Goal: Feedback & Contribution: Contribute content

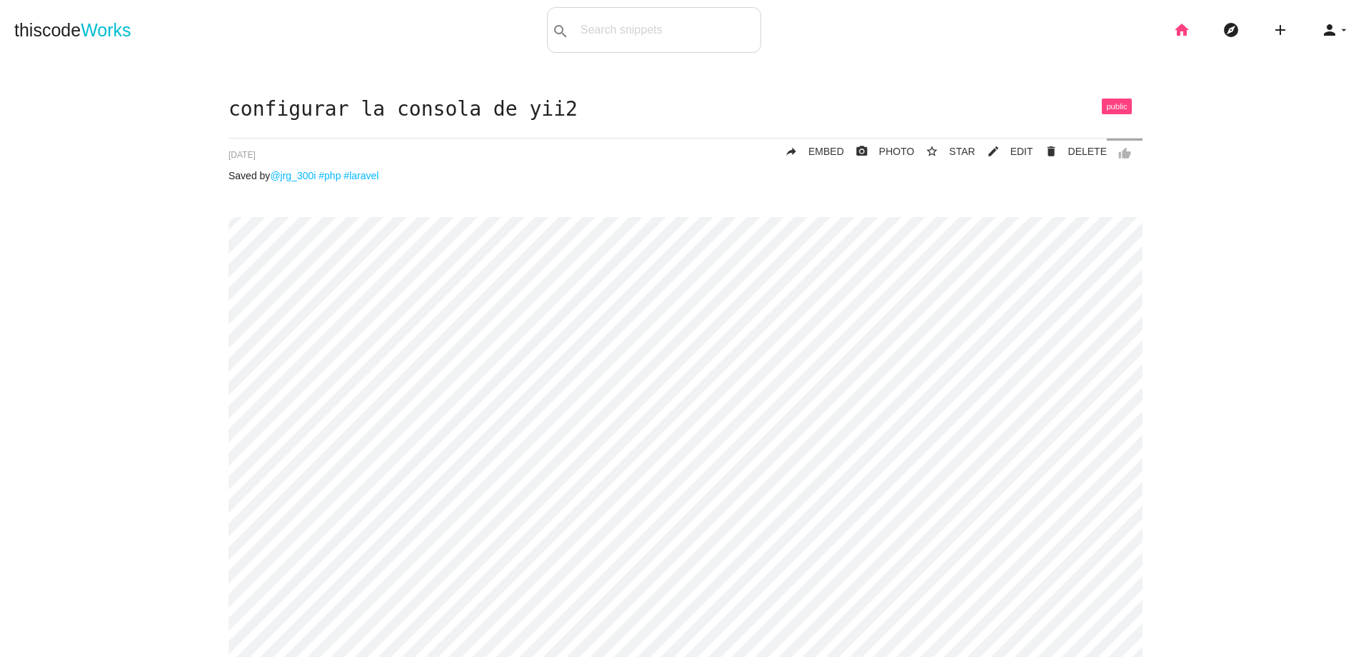
click at [1175, 34] on icon "home" at bounding box center [1181, 30] width 17 height 46
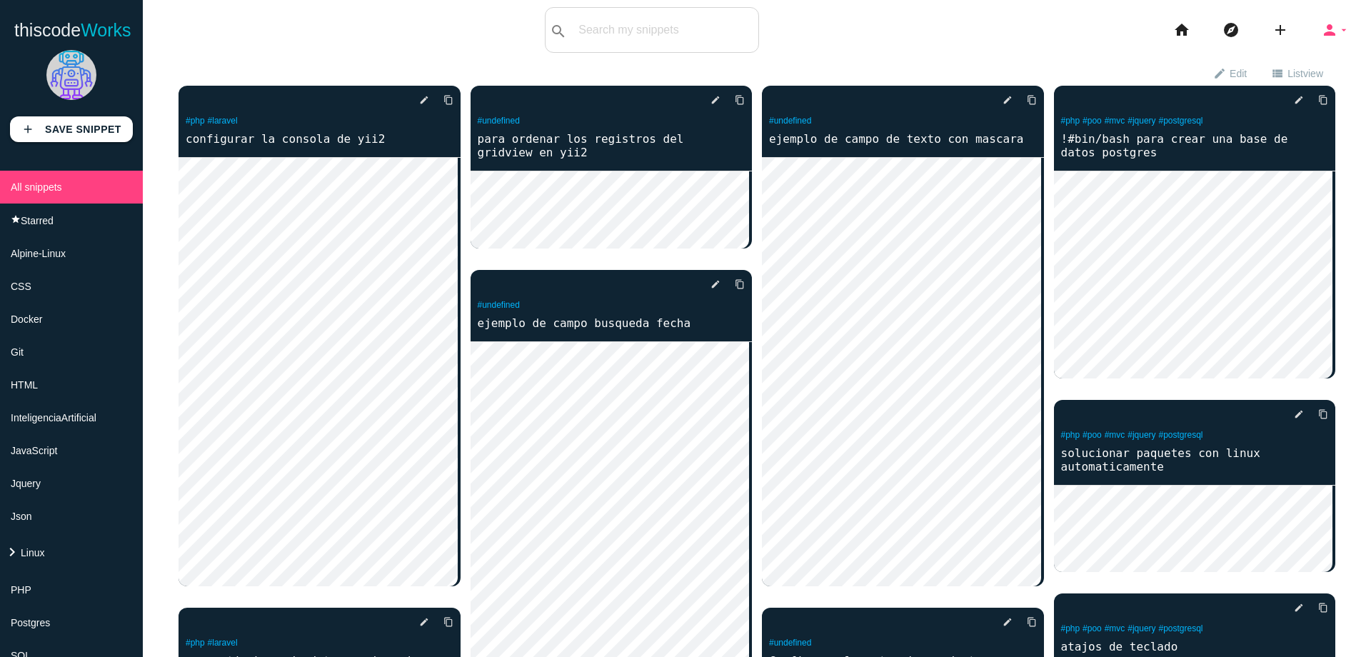
click at [1321, 30] on icon "person" at bounding box center [1329, 30] width 17 height 46
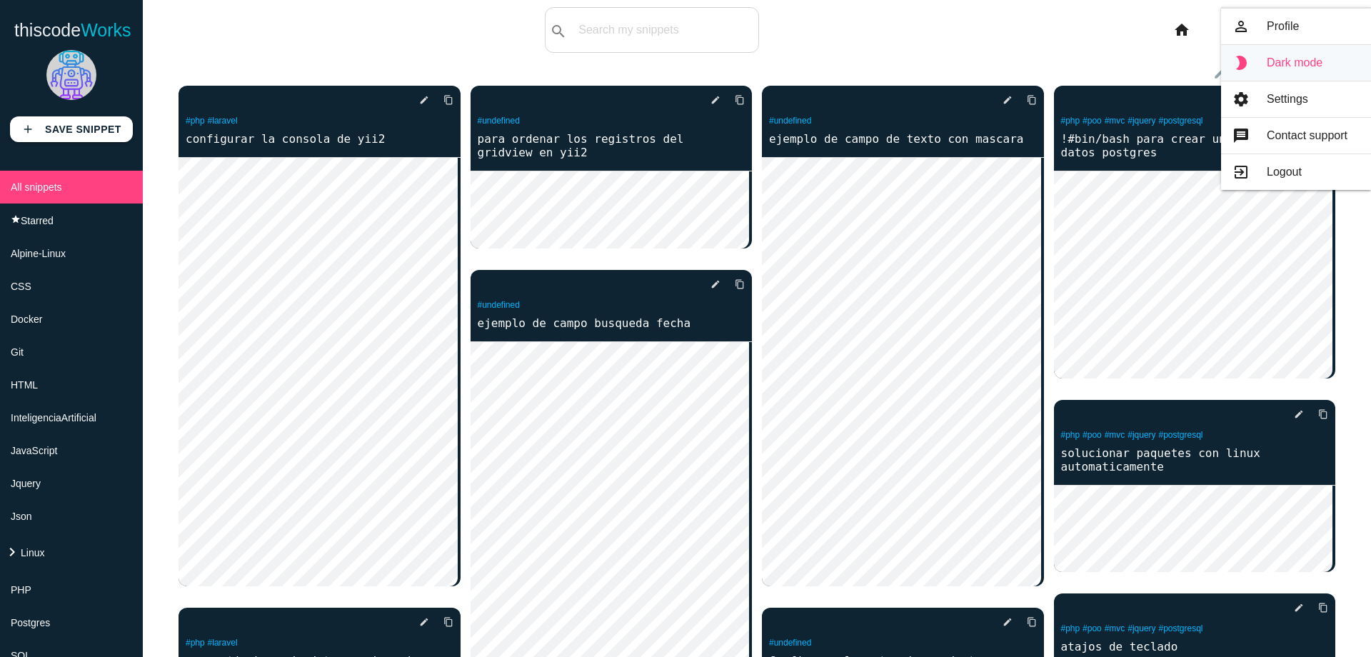
click at [1259, 58] on link "brightness_2 Dark mode" at bounding box center [1296, 63] width 150 height 36
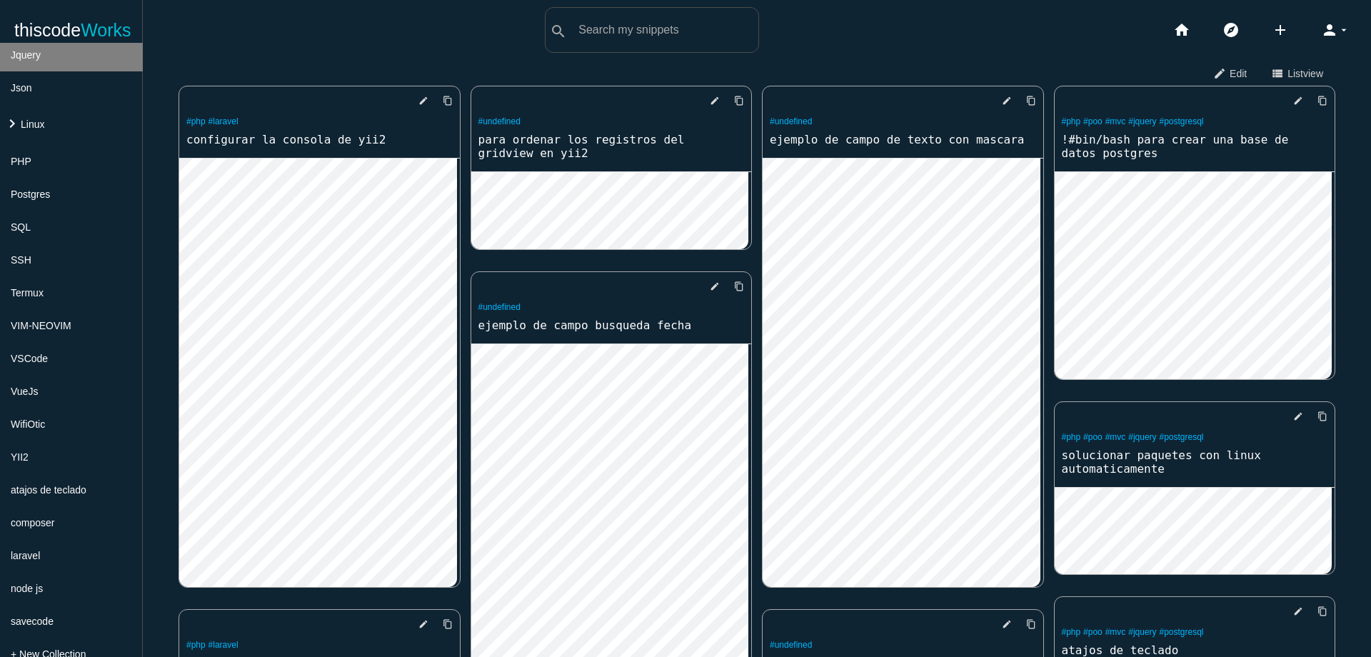
scroll to position [452, 0]
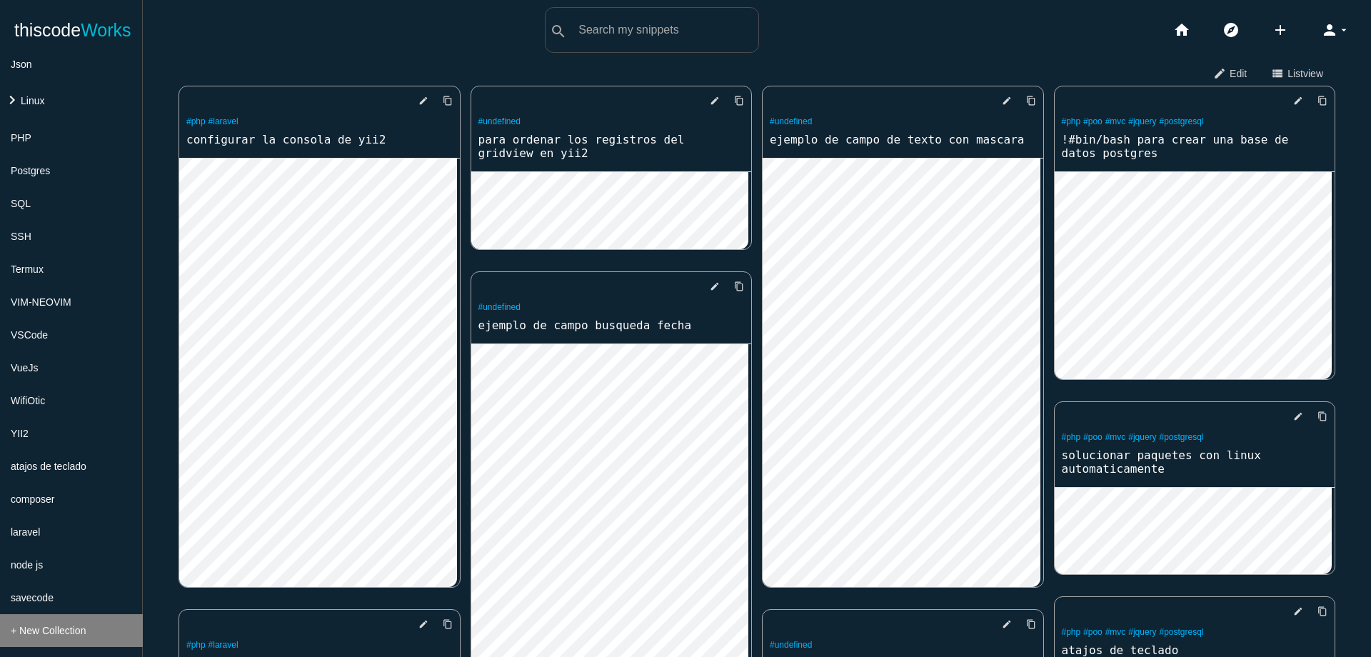
click at [79, 634] on span "+ New Collection" at bounding box center [48, 630] width 75 height 11
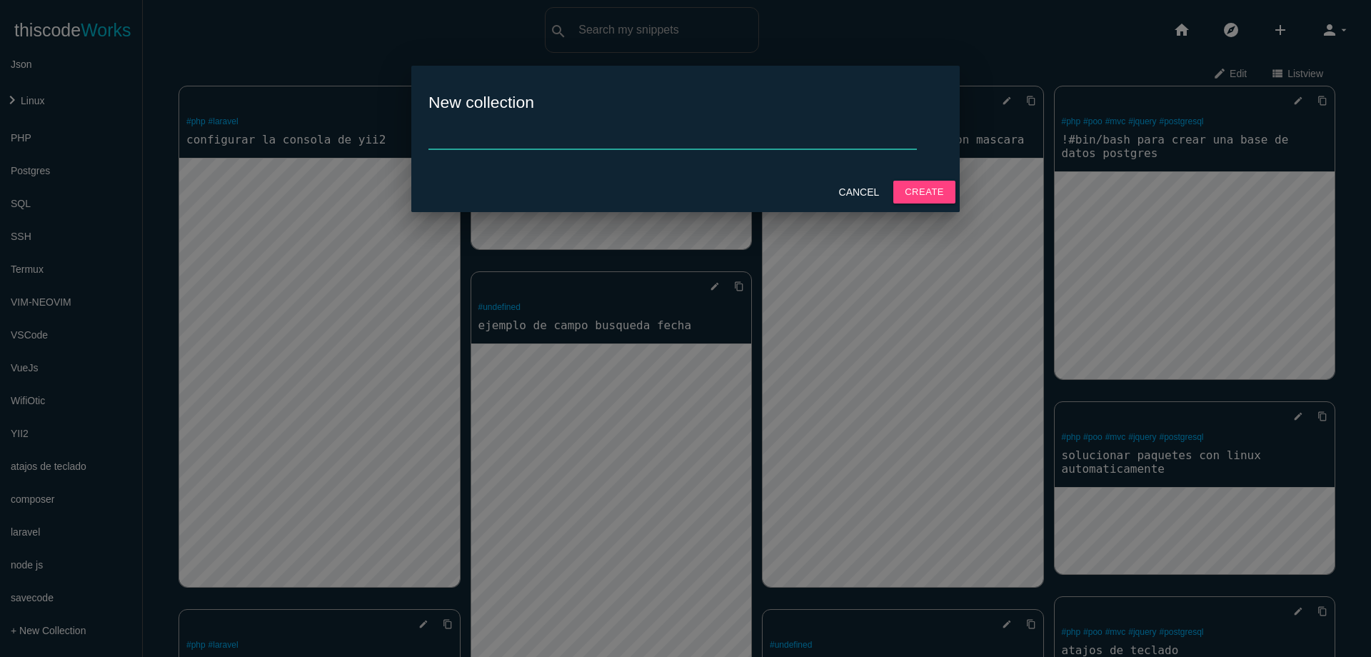
click at [558, 134] on input "text" at bounding box center [672, 134] width 488 height 31
type input "[PERSON_NAME]"
click at [930, 200] on button "Create" at bounding box center [924, 192] width 62 height 23
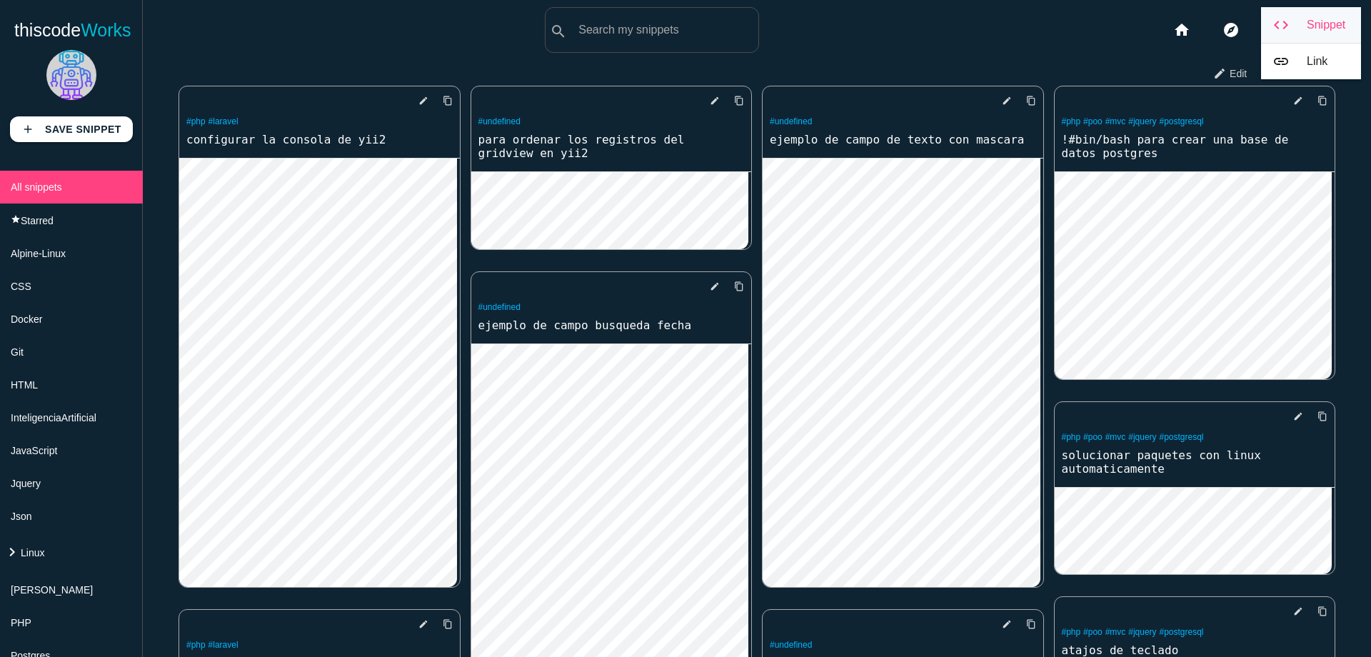
click at [1303, 17] on link "code Snippet" at bounding box center [1311, 25] width 100 height 36
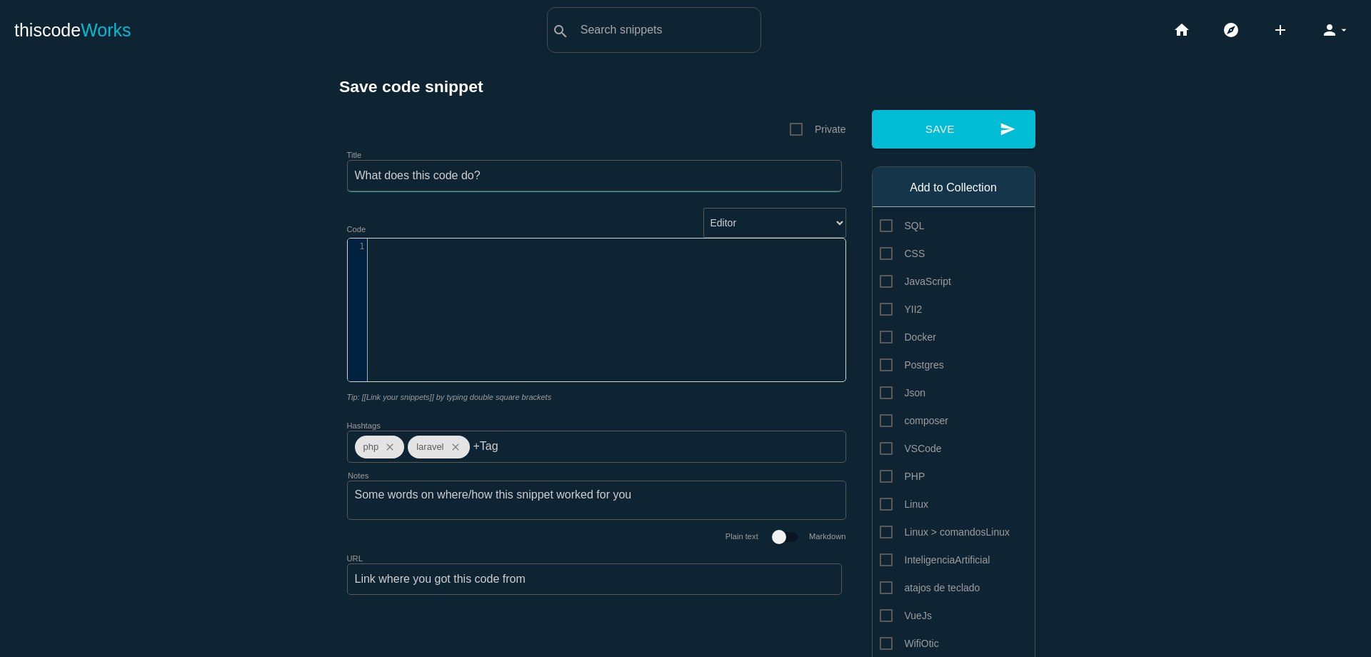
click at [631, 176] on input "Title" at bounding box center [594, 175] width 495 height 31
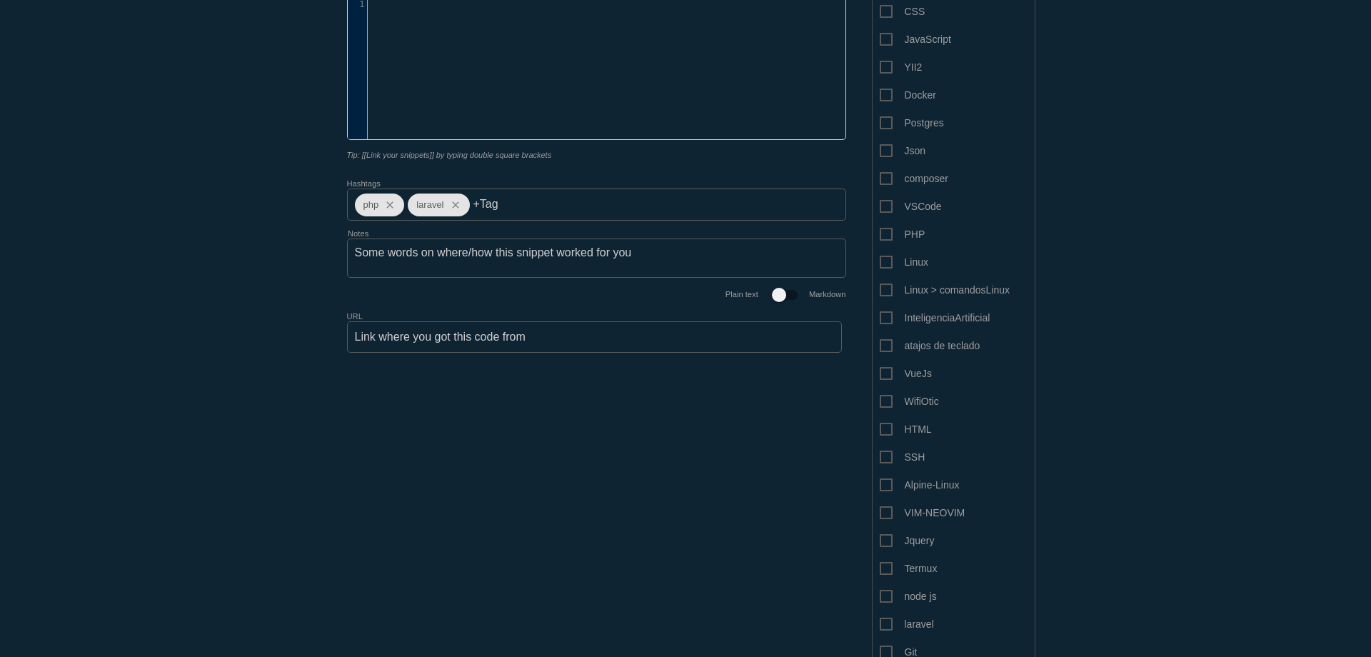
scroll to position [481, 0]
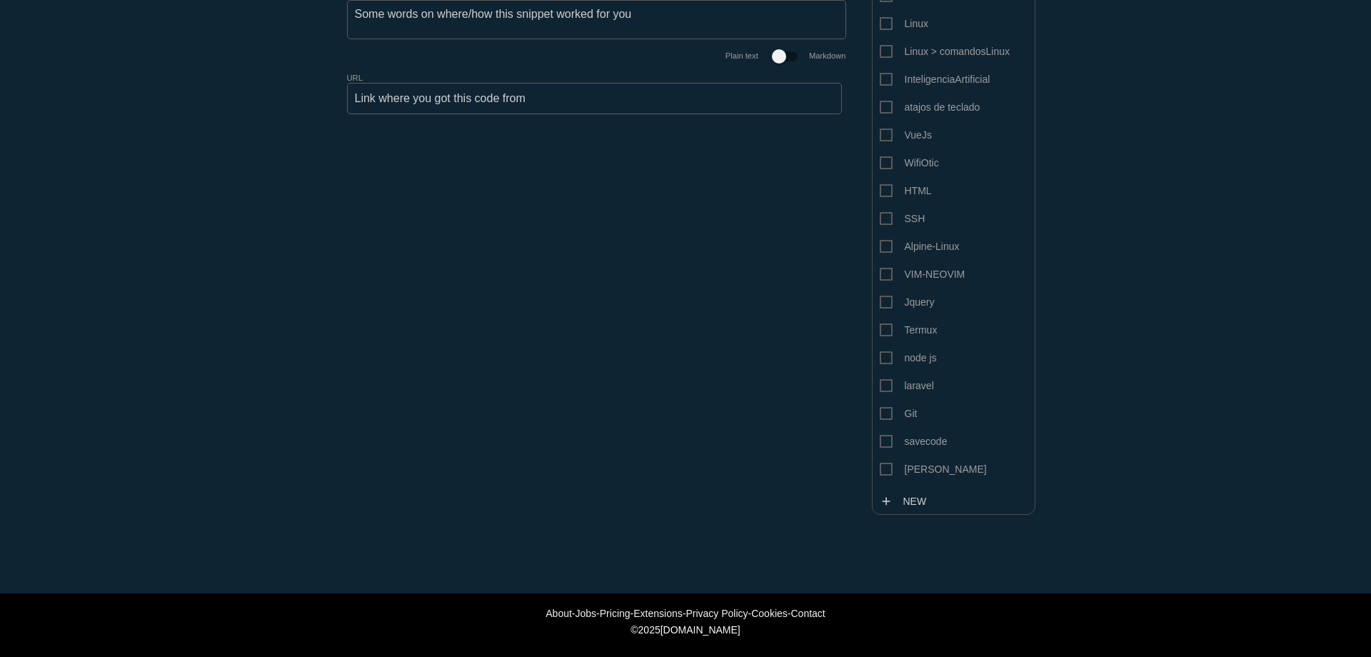
type input "instalar pascal"
click at [880, 470] on span "[PERSON_NAME]" at bounding box center [933, 470] width 107 height 18
click at [880, 470] on input "[PERSON_NAME]" at bounding box center [884, 465] width 9 height 9
checkbox input "true"
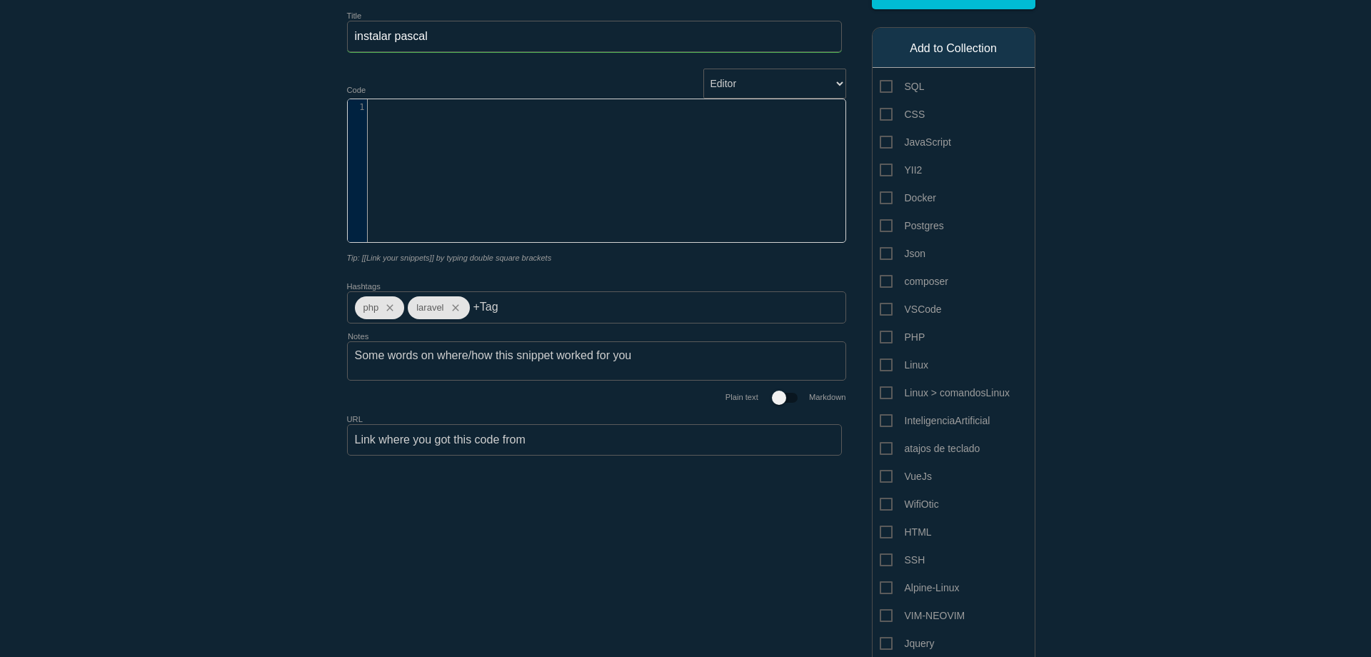
scroll to position [4, 0]
click at [638, 172] on div "​ x 1 ​" at bounding box center [607, 181] width 519 height 164
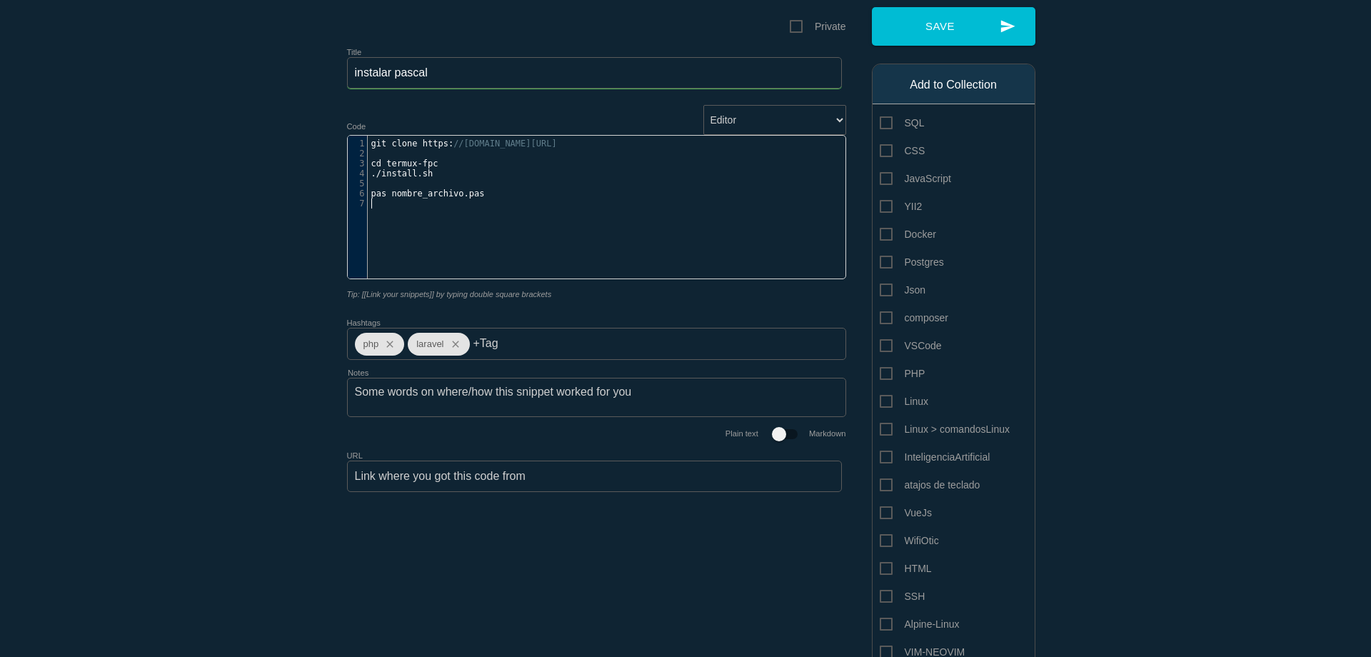
scroll to position [85, 0]
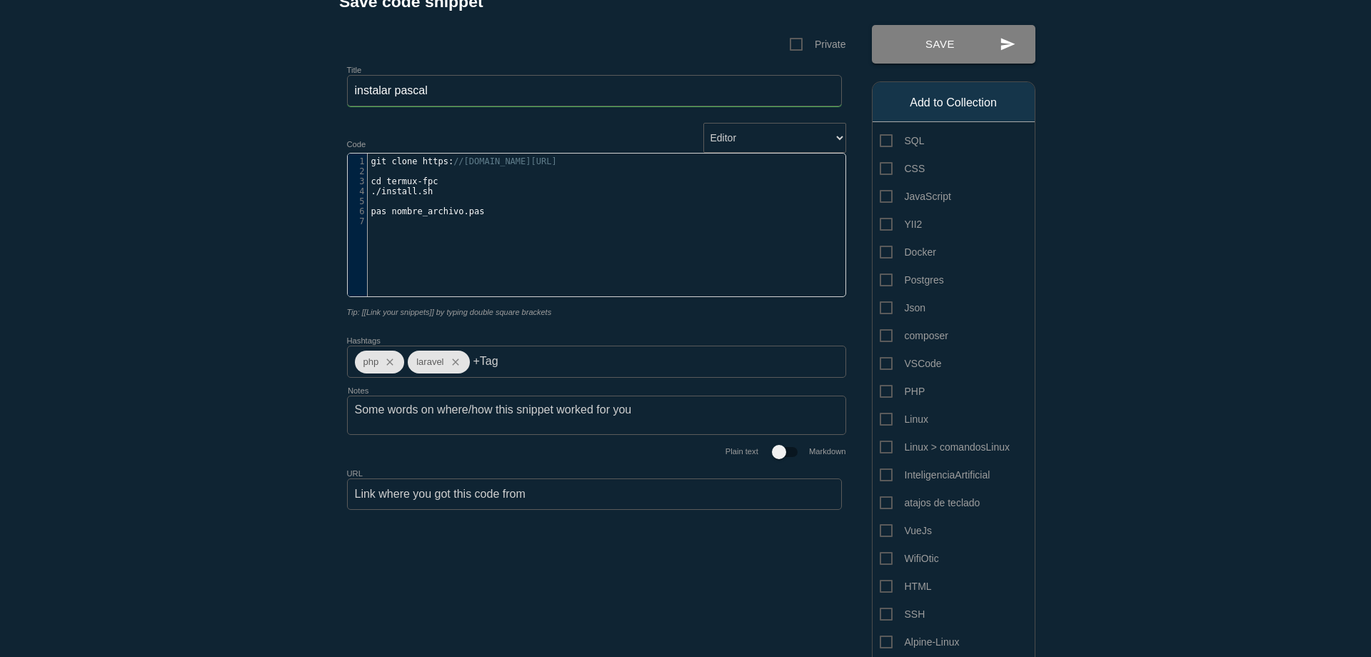
click at [928, 46] on button "send Save" at bounding box center [954, 44] width 164 height 39
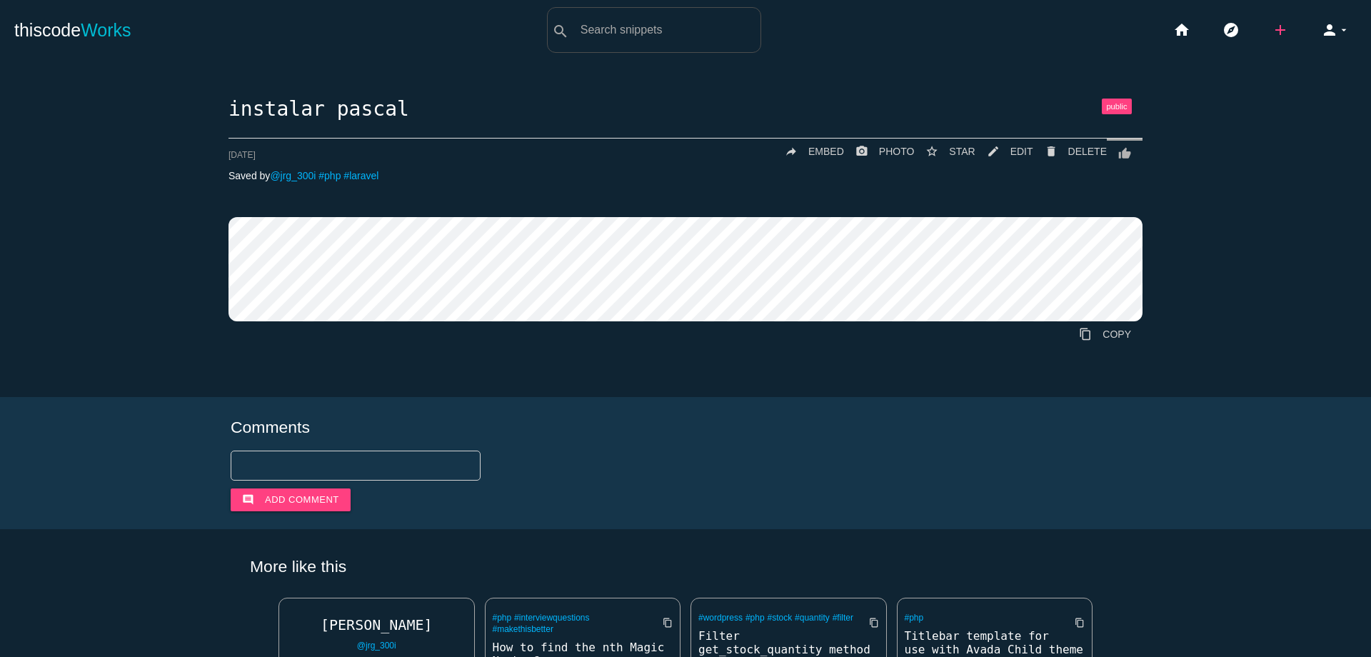
click at [1262, 31] on li "add code Snippet link Link" at bounding box center [1285, 30] width 49 height 46
click at [1272, 31] on icon "add" at bounding box center [1280, 30] width 17 height 46
click at [1283, 26] on link "code Snippet" at bounding box center [1311, 25] width 100 height 36
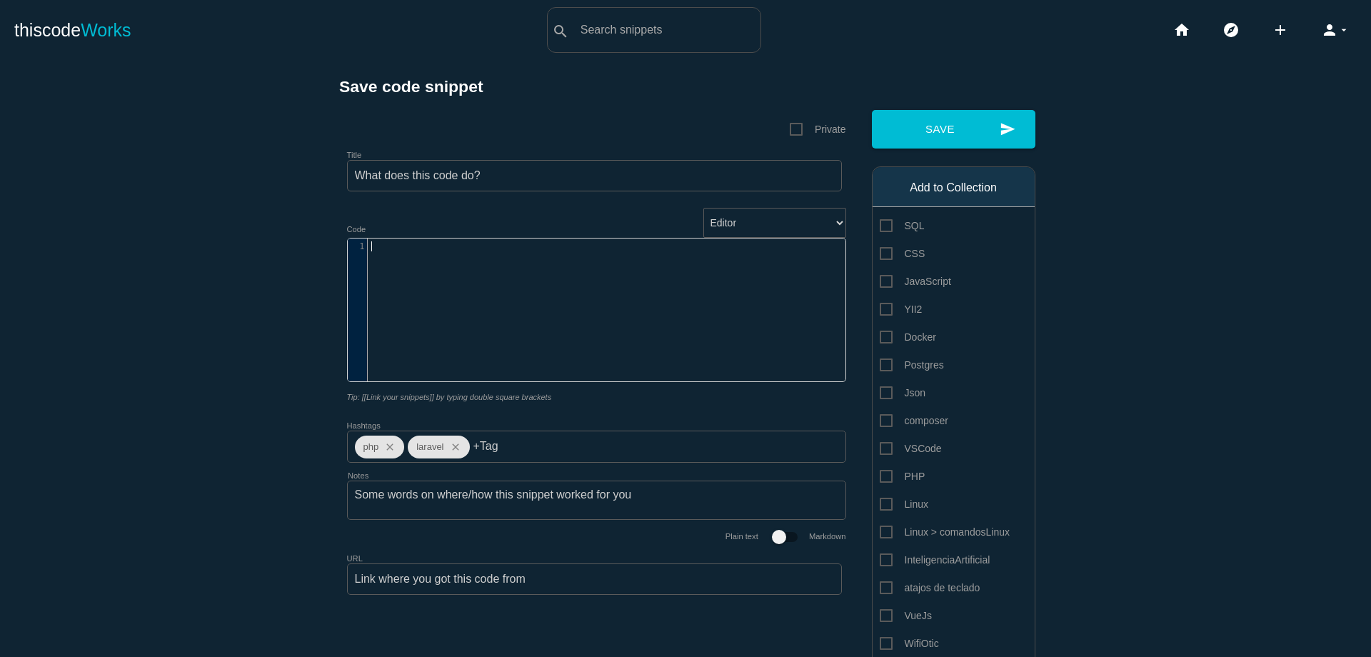
scroll to position [4, 0]
click at [533, 297] on div "​ x 1 ​" at bounding box center [607, 321] width 519 height 164
paste textarea "ro"
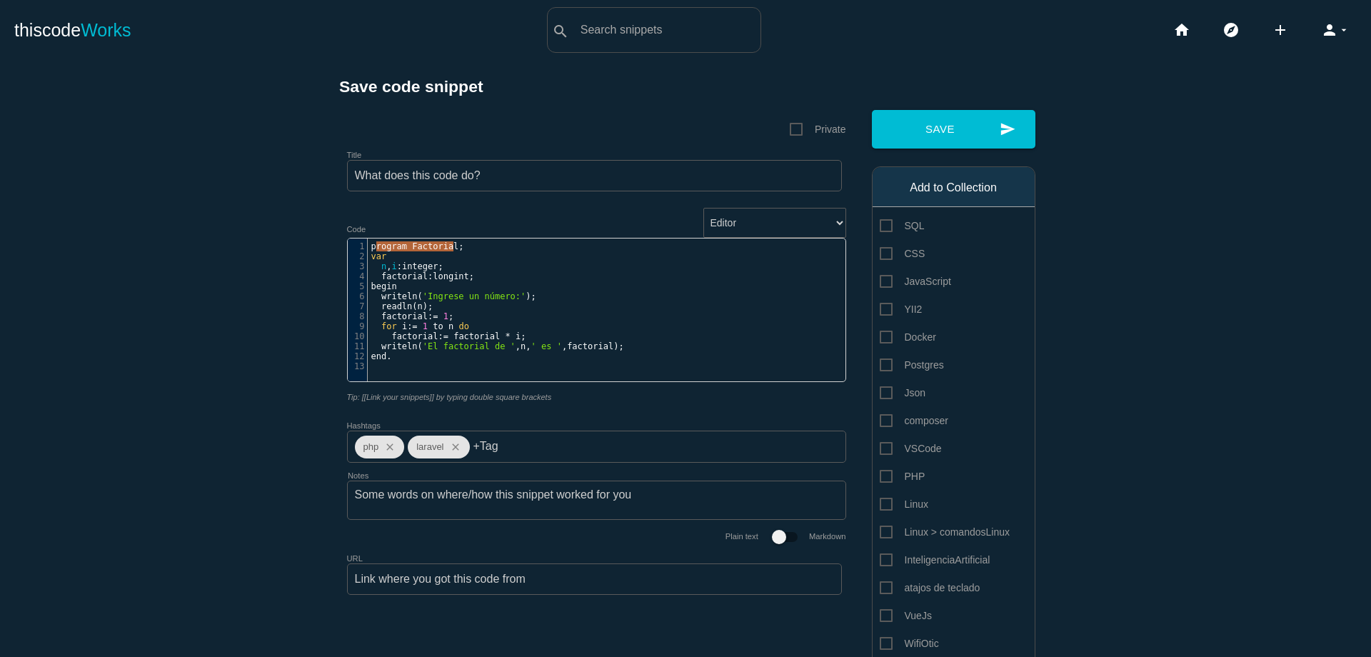
type textarea "rogram Factorial;"
drag, startPoint x: 368, startPoint y: 246, endPoint x: 490, endPoint y: 251, distance: 121.5
click at [490, 251] on div "1 program Factorial ; 2 var 3 n , i : integer ; 4 factorial : longint ; 5 begin…" at bounding box center [612, 306] width 488 height 130
click at [480, 176] on input "Title" at bounding box center [594, 175] width 495 height 31
paste input "rogram Factorial;"
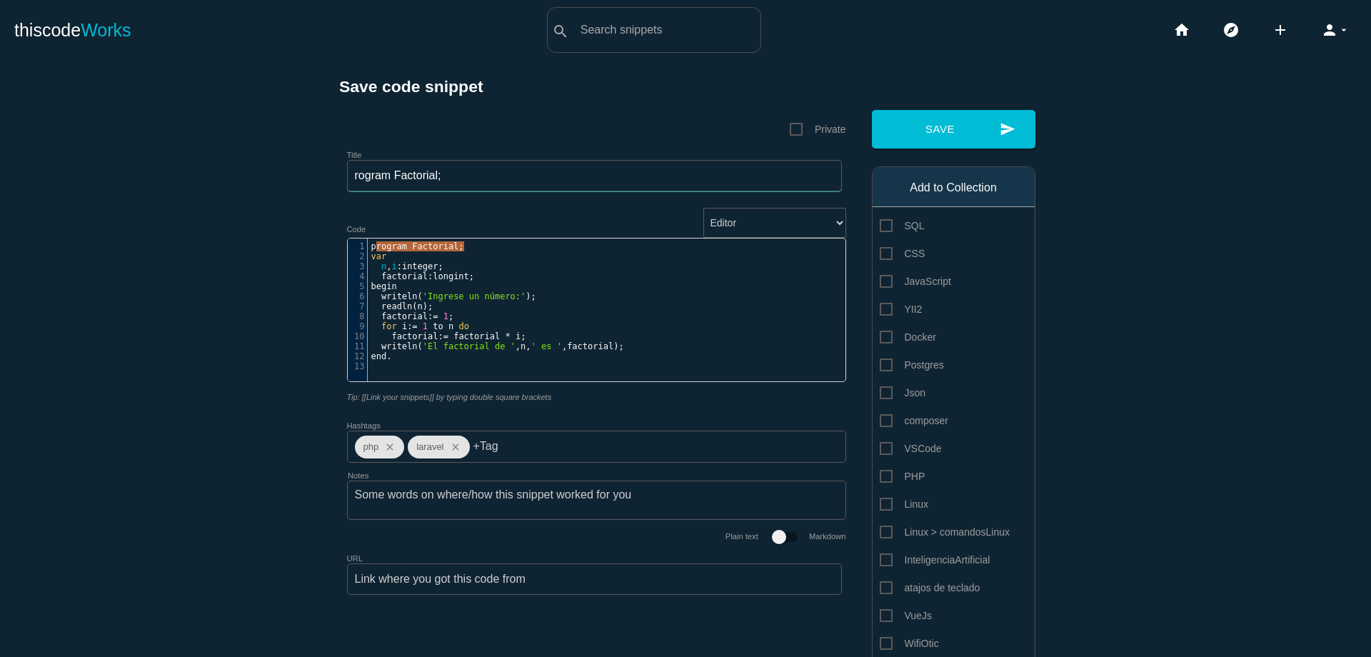
drag, startPoint x: 351, startPoint y: 174, endPoint x: 386, endPoint y: 195, distance: 41.3
click at [352, 179] on input "rogram Factorial;" at bounding box center [594, 175] width 495 height 31
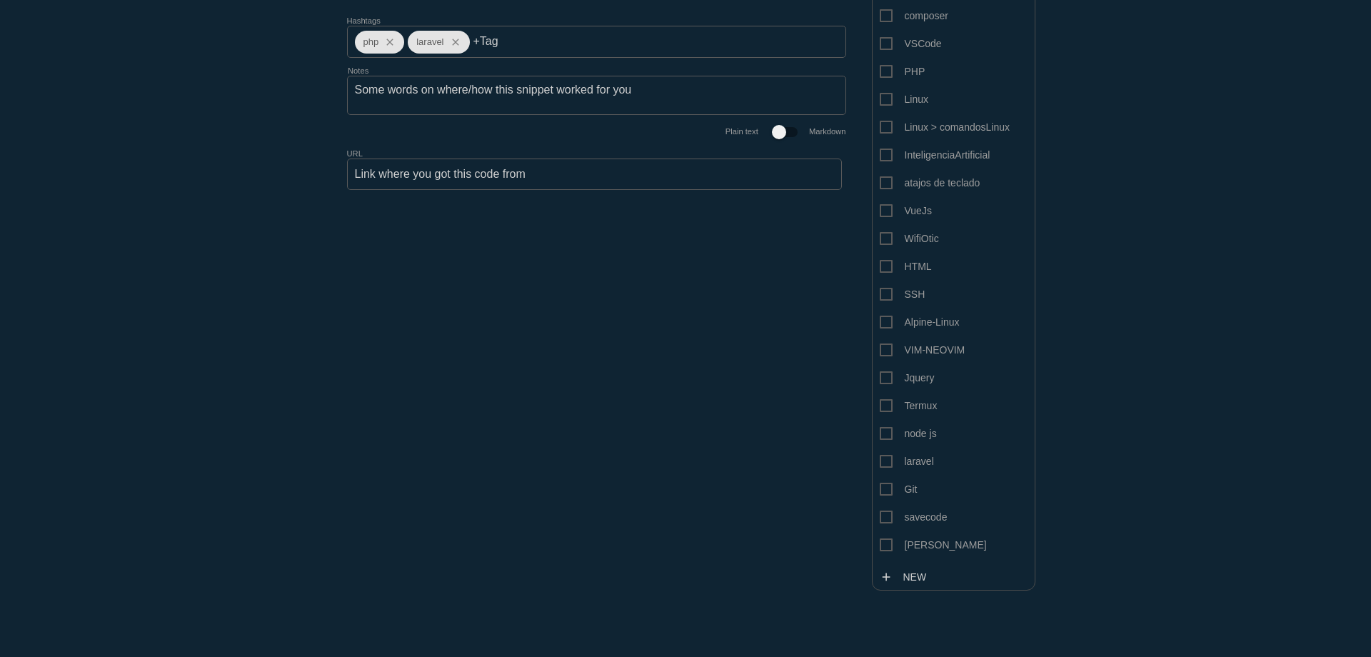
scroll to position [408, 0]
type input "program Factorial;"
click at [880, 539] on span "[PERSON_NAME]" at bounding box center [933, 542] width 107 height 18
click at [880, 539] on input "[PERSON_NAME]" at bounding box center [884, 537] width 9 height 9
checkbox input "true"
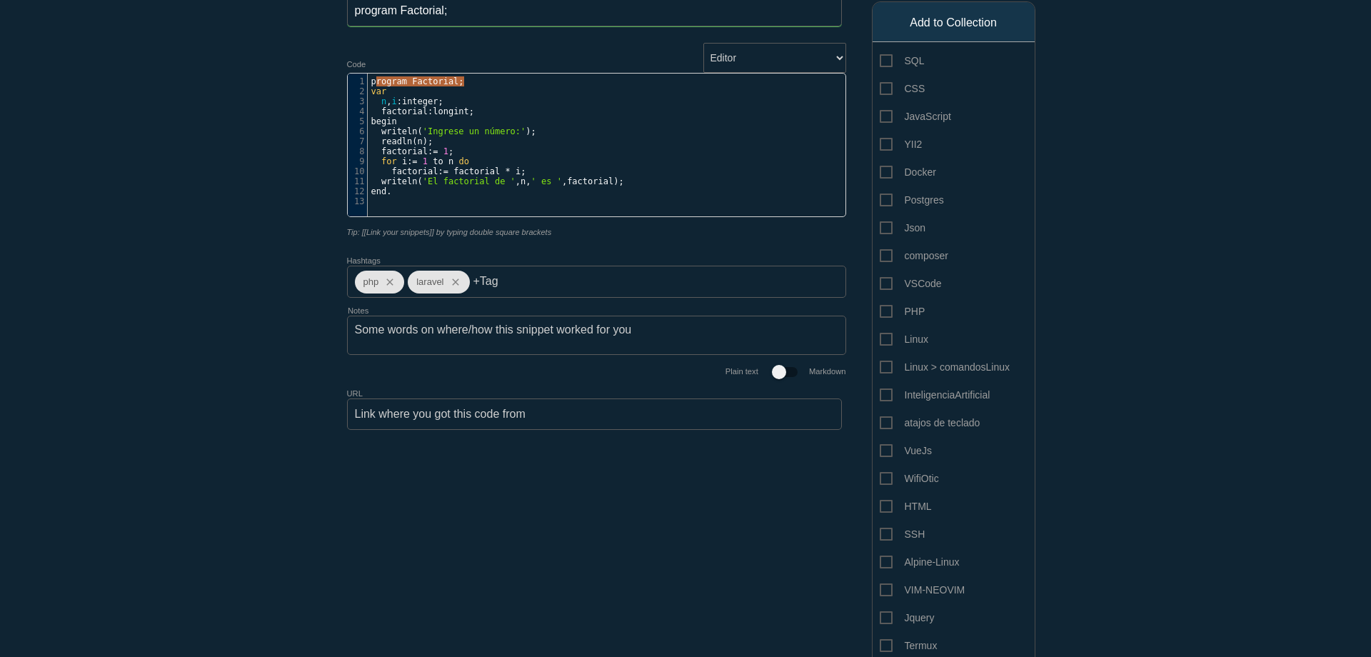
scroll to position [91, 0]
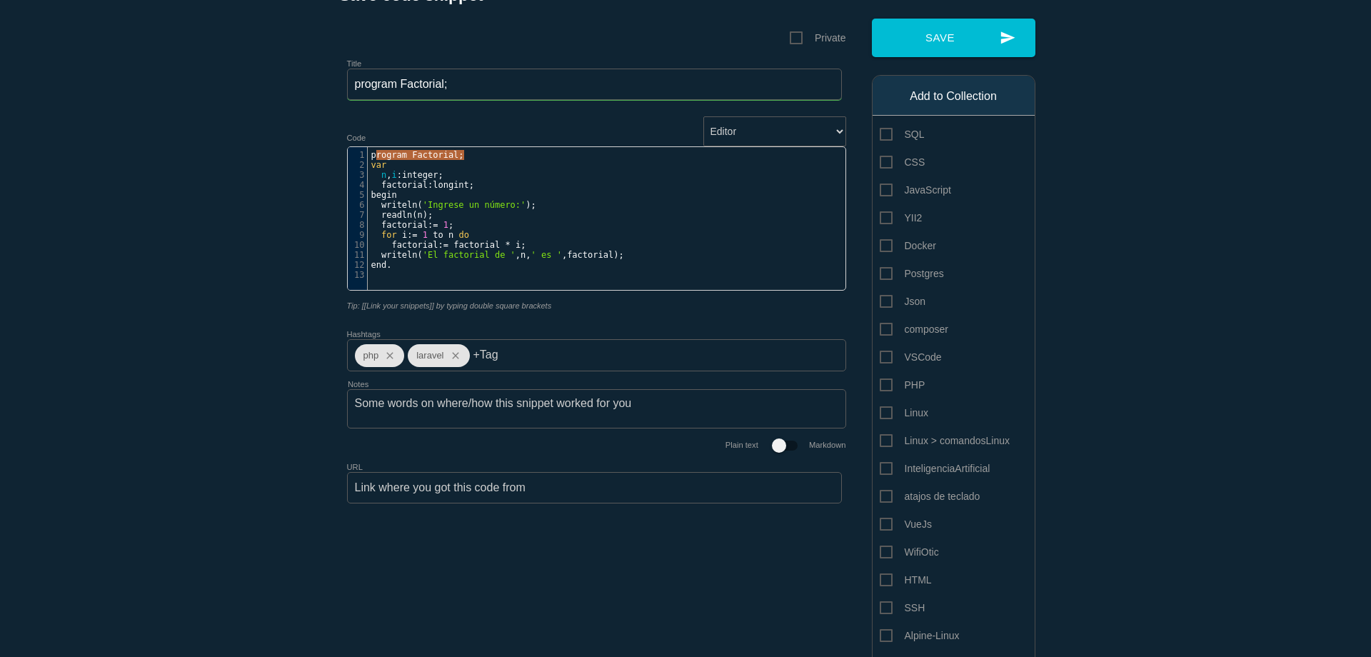
click at [946, 16] on div "Save code snippet Private Title program Factorial; Editor HTML Editor Javascrip…" at bounding box center [685, 480] width 714 height 988
click at [953, 32] on button "send Save" at bounding box center [954, 38] width 164 height 39
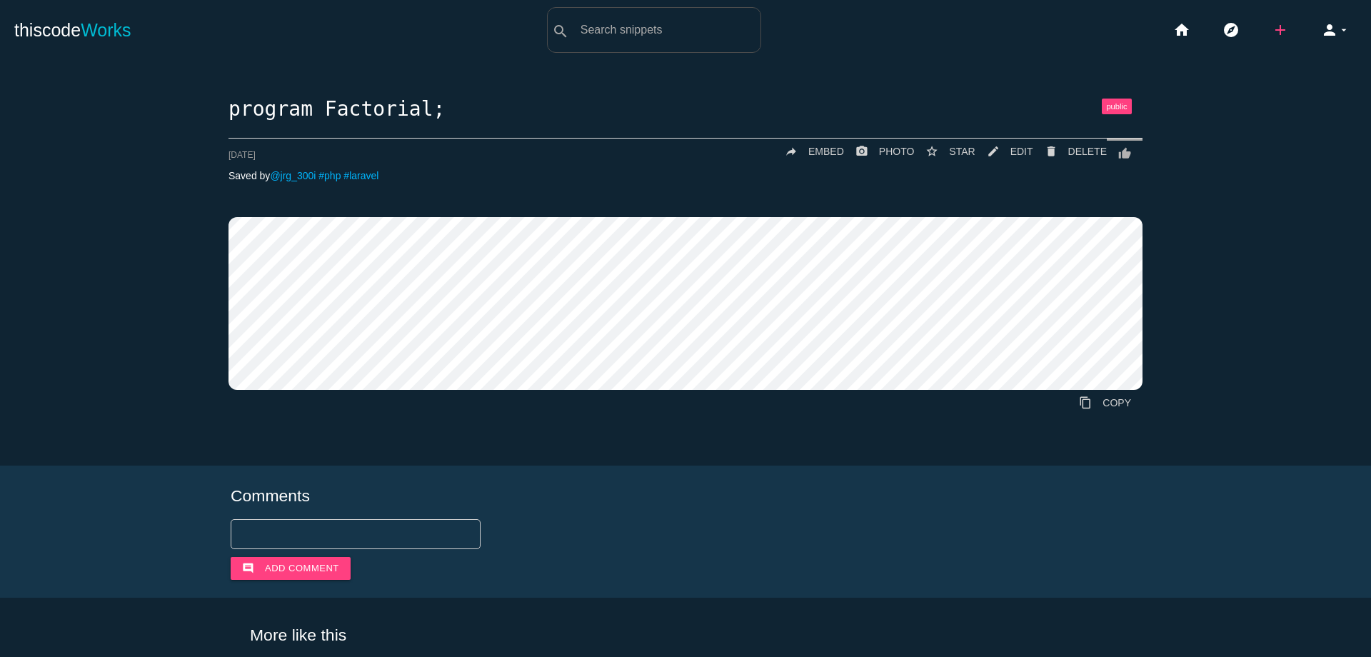
click at [1272, 39] on icon "add" at bounding box center [1280, 30] width 17 height 46
click at [1280, 26] on link "code Snippet" at bounding box center [1311, 25] width 100 height 36
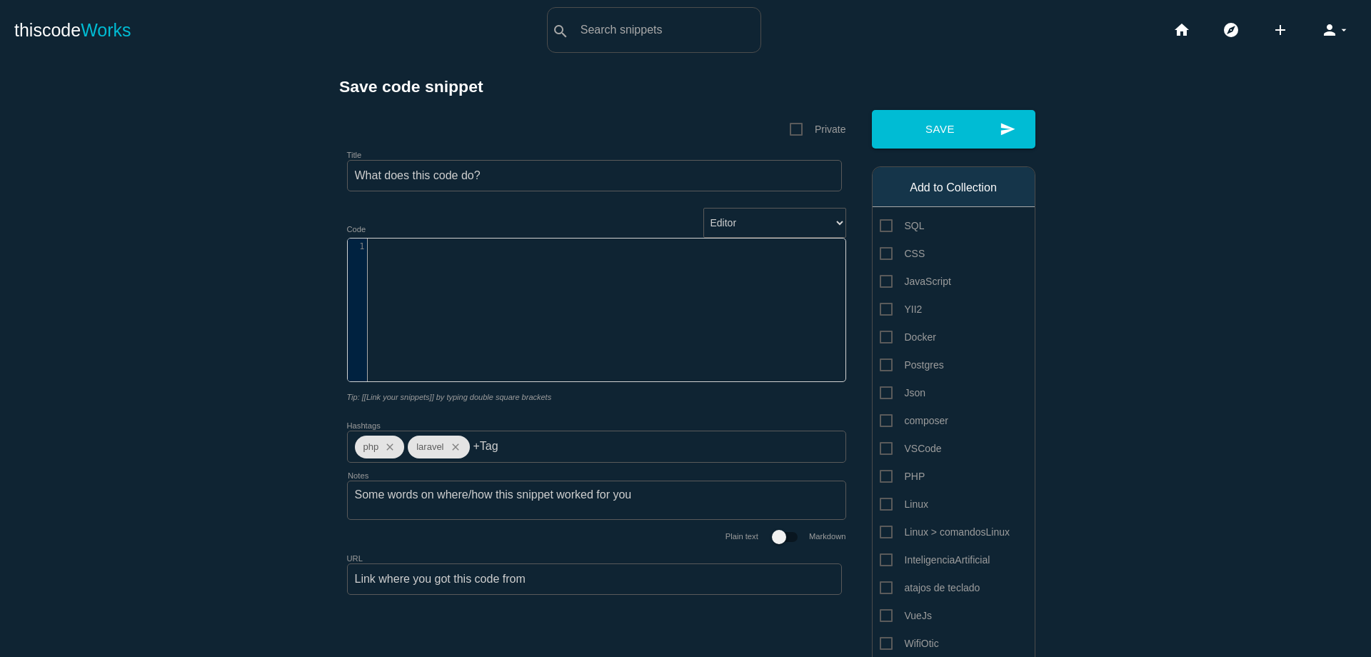
scroll to position [4, 0]
click at [553, 286] on div "​ x 1 ​" at bounding box center [607, 321] width 519 height 164
paste textarea "p"
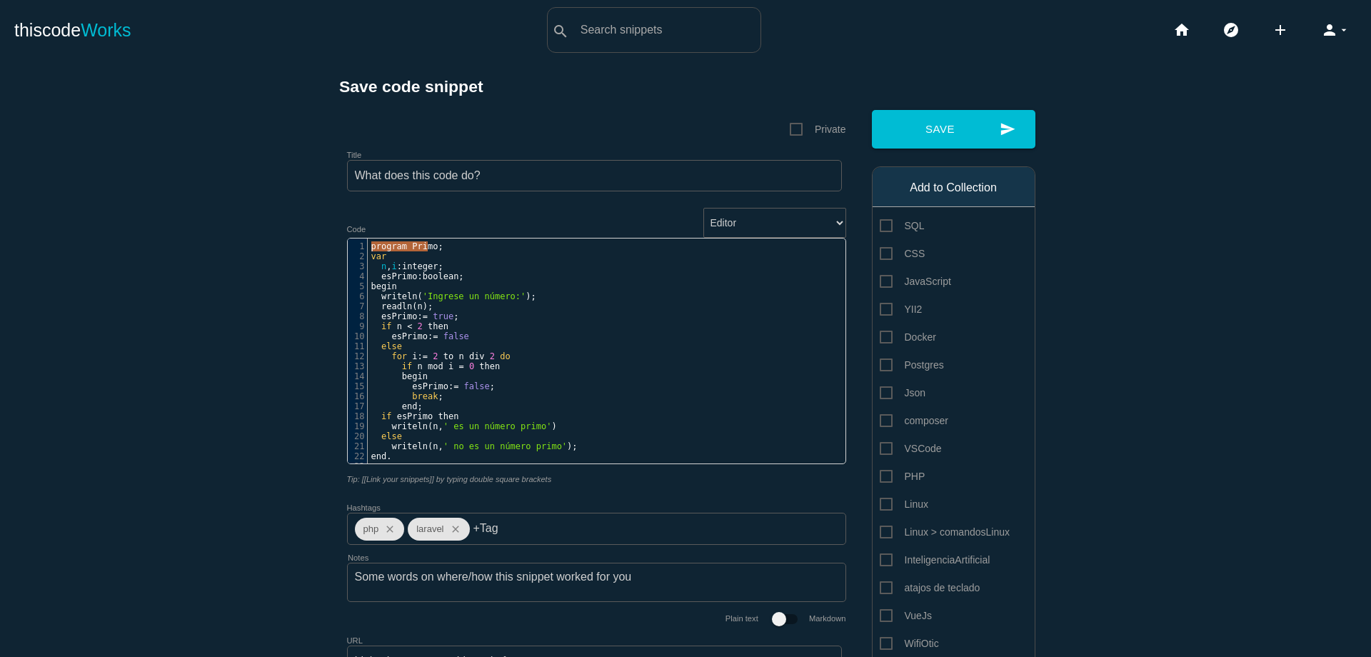
type textarea "program Primo"
drag, startPoint x: 367, startPoint y: 246, endPoint x: 435, endPoint y: 248, distance: 67.9
click at [435, 248] on span "program Primo ;" at bounding box center [407, 246] width 72 height 10
click at [448, 251] on pre "var" at bounding box center [612, 256] width 488 height 10
type textarea "program Primo;"
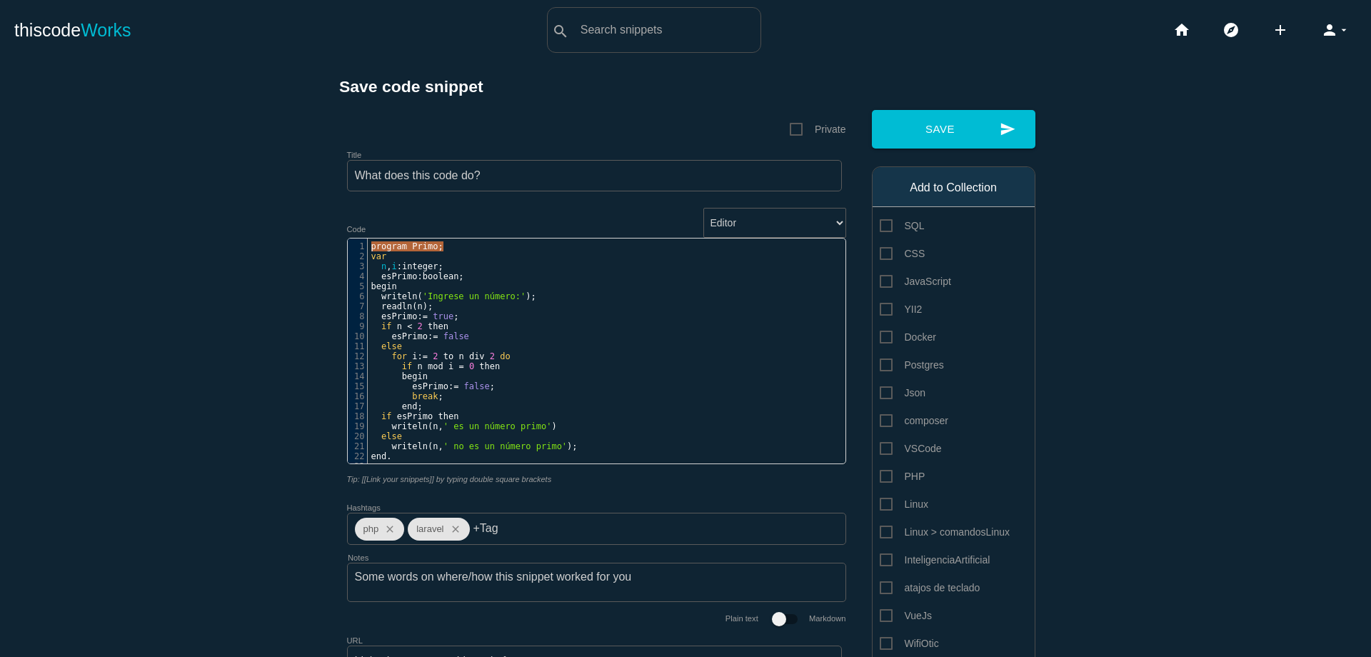
drag, startPoint x: 366, startPoint y: 247, endPoint x: 458, endPoint y: 244, distance: 92.9
click at [455, 244] on pre "program Primo ;" at bounding box center [612, 246] width 488 height 10
click at [468, 172] on input "Title" at bounding box center [594, 175] width 495 height 31
paste input "program Primo;"
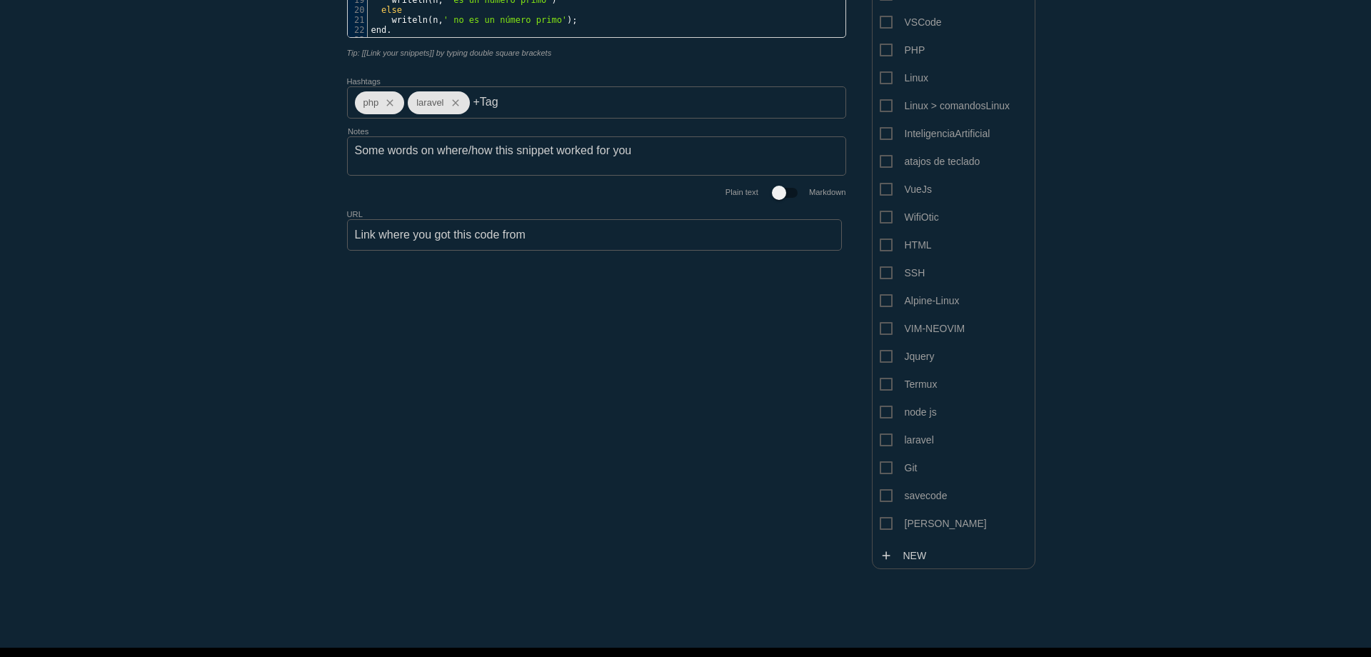
scroll to position [473, 0]
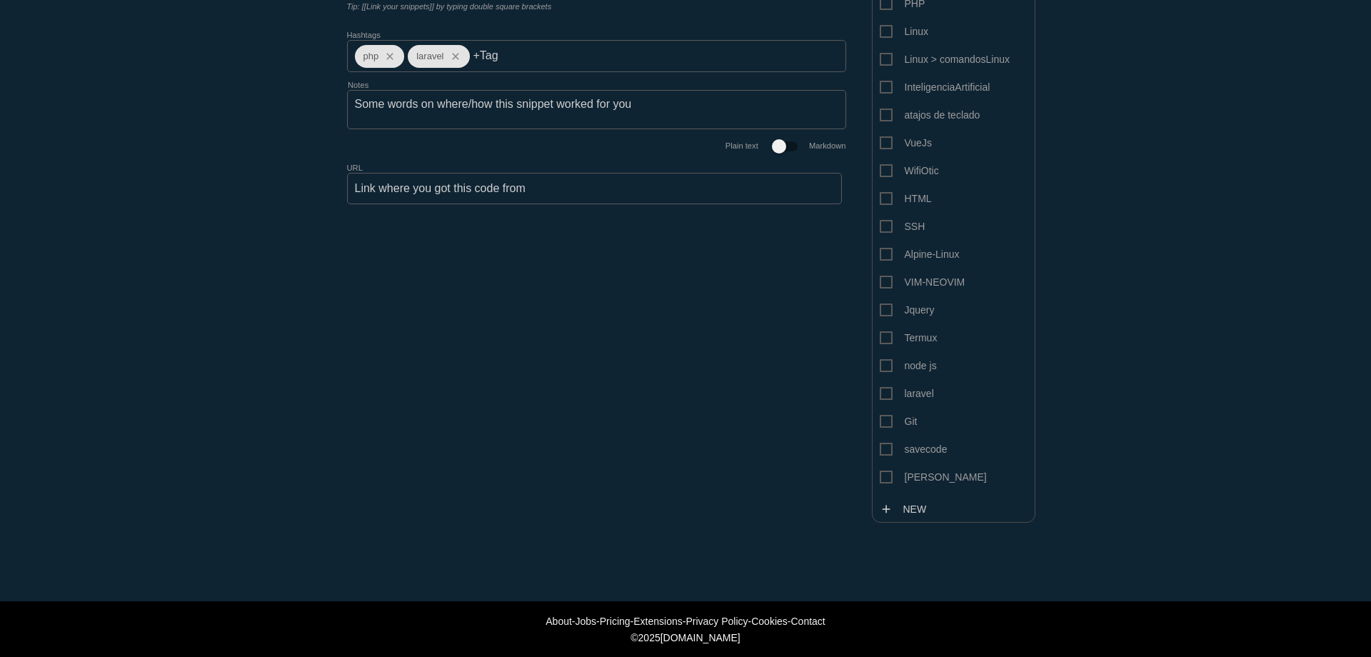
type input "program Primo;"
click at [880, 477] on span "[PERSON_NAME]" at bounding box center [933, 477] width 107 height 18
click at [880, 477] on input "[PERSON_NAME]" at bounding box center [884, 472] width 9 height 9
checkbox input "true"
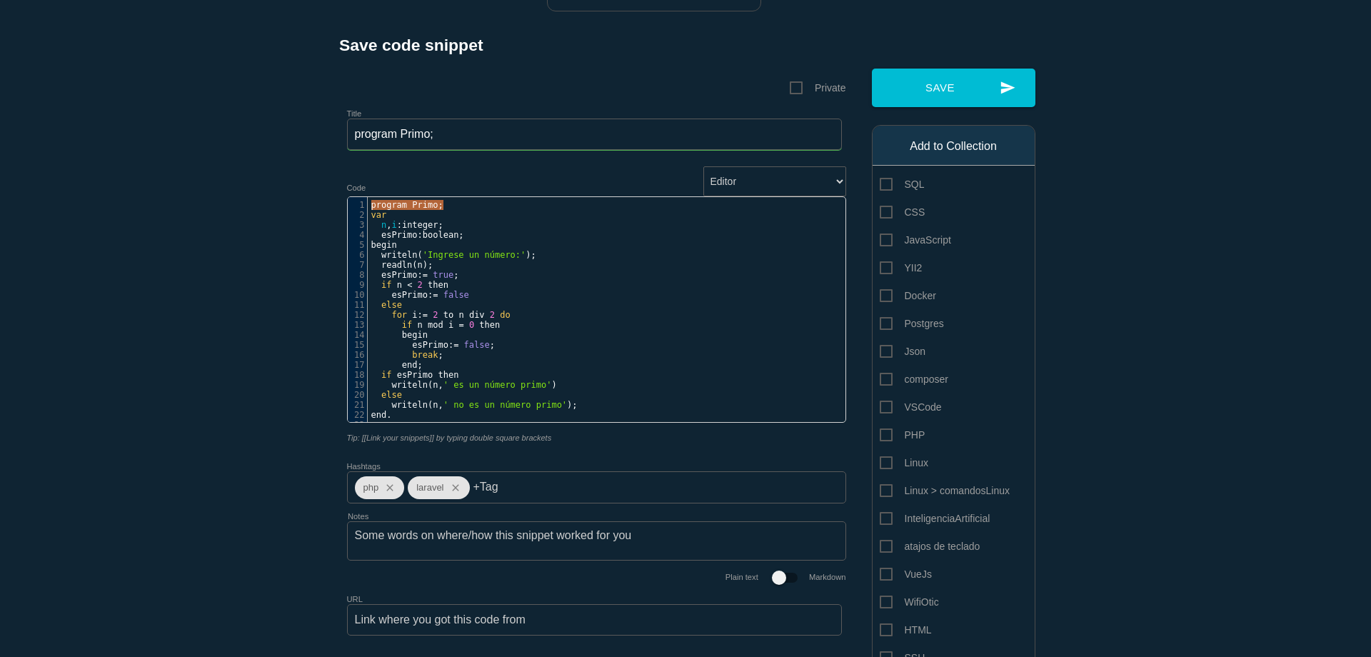
scroll to position [32, 0]
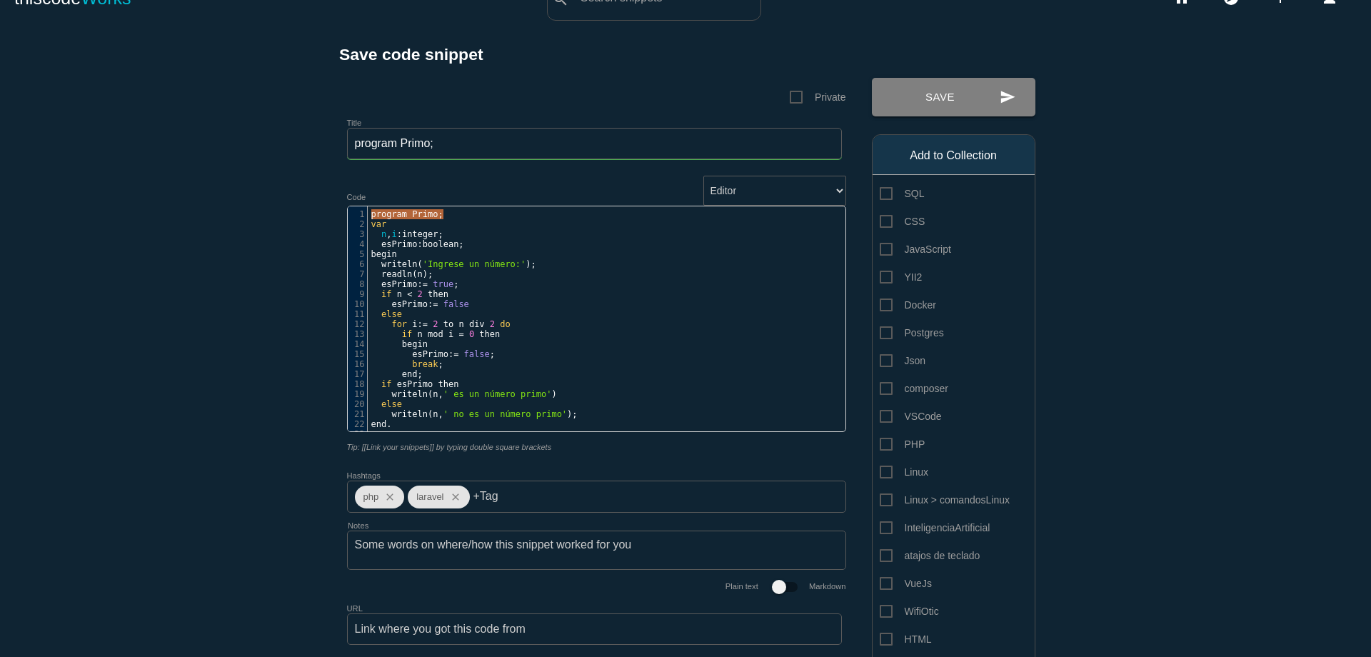
click at [973, 101] on button "send Save" at bounding box center [954, 97] width 164 height 39
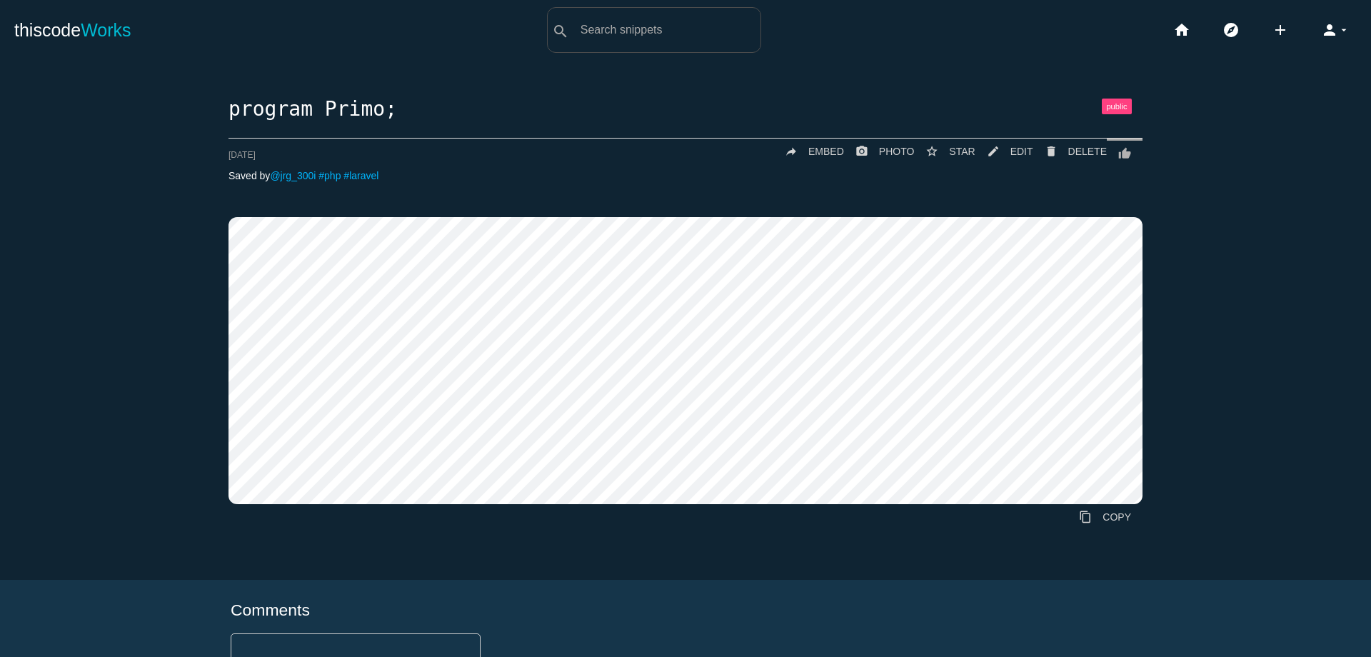
click at [1272, 31] on icon "add" at bounding box center [1280, 30] width 17 height 46
click at [1298, 24] on link "code Snippet" at bounding box center [1311, 25] width 100 height 36
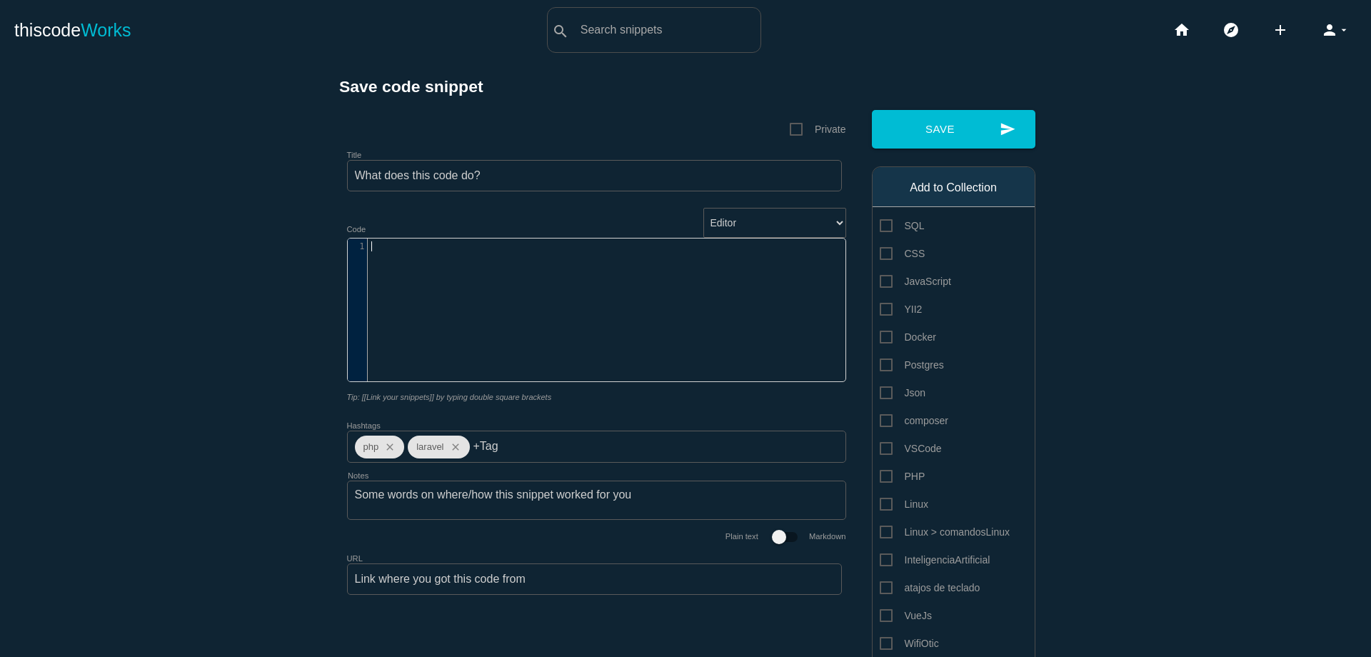
scroll to position [4, 0]
click at [521, 283] on div "​ x 1 ​" at bounding box center [607, 321] width 519 height 164
paste textarea "p"
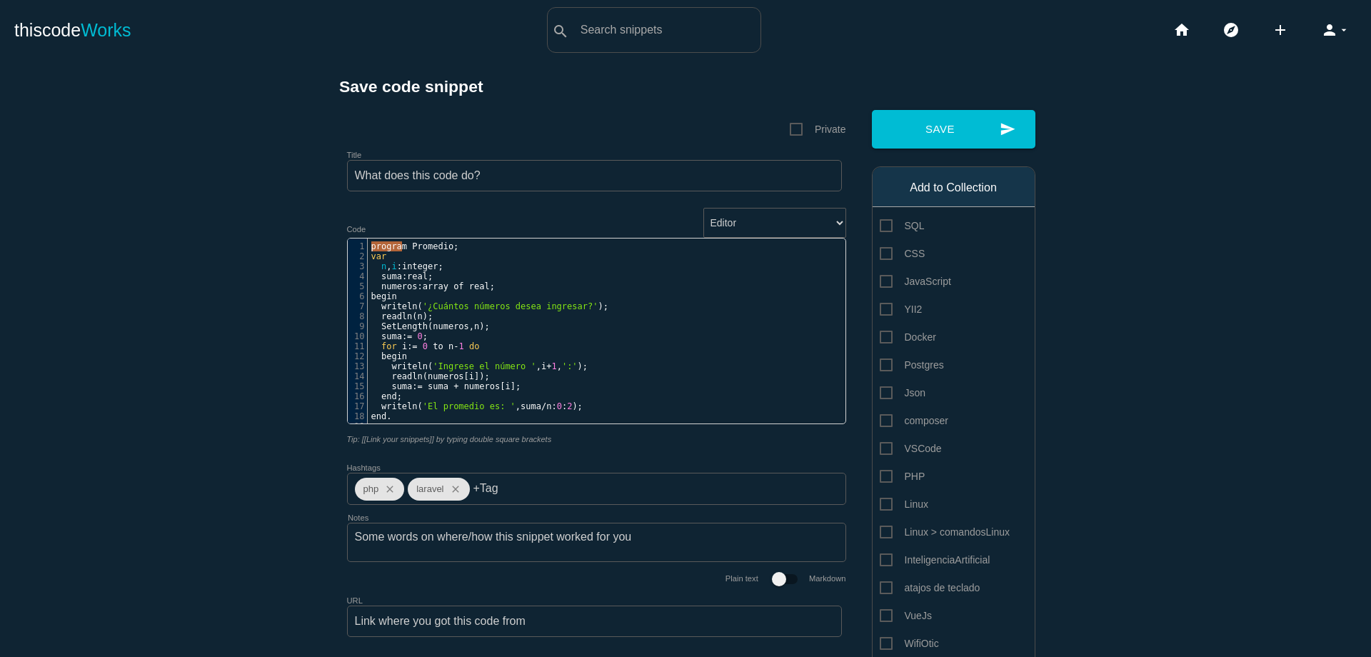
type textarea "program Promedio;"
drag, startPoint x: 366, startPoint y: 246, endPoint x: 455, endPoint y: 244, distance: 88.6
click at [455, 244] on pre "program Promedio ;" at bounding box center [612, 246] width 488 height 10
click at [514, 169] on input "Title" at bounding box center [594, 175] width 495 height 31
paste input "program Promedio;"
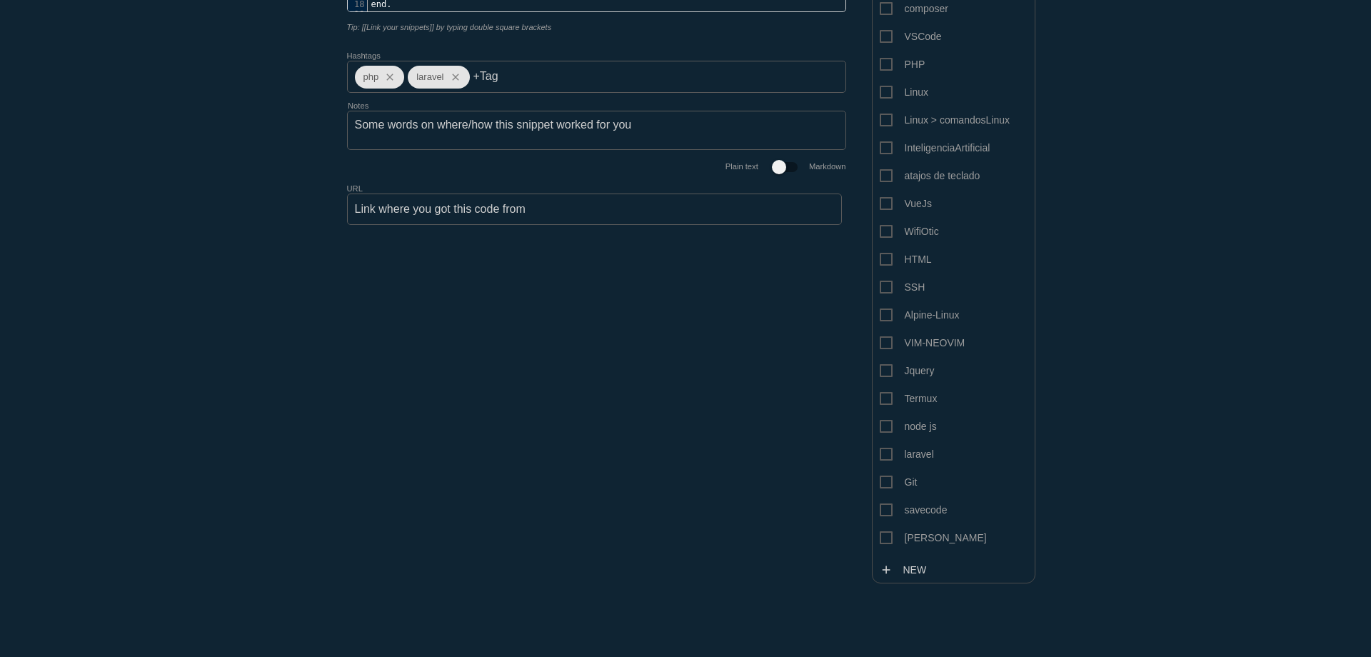
scroll to position [424, 0]
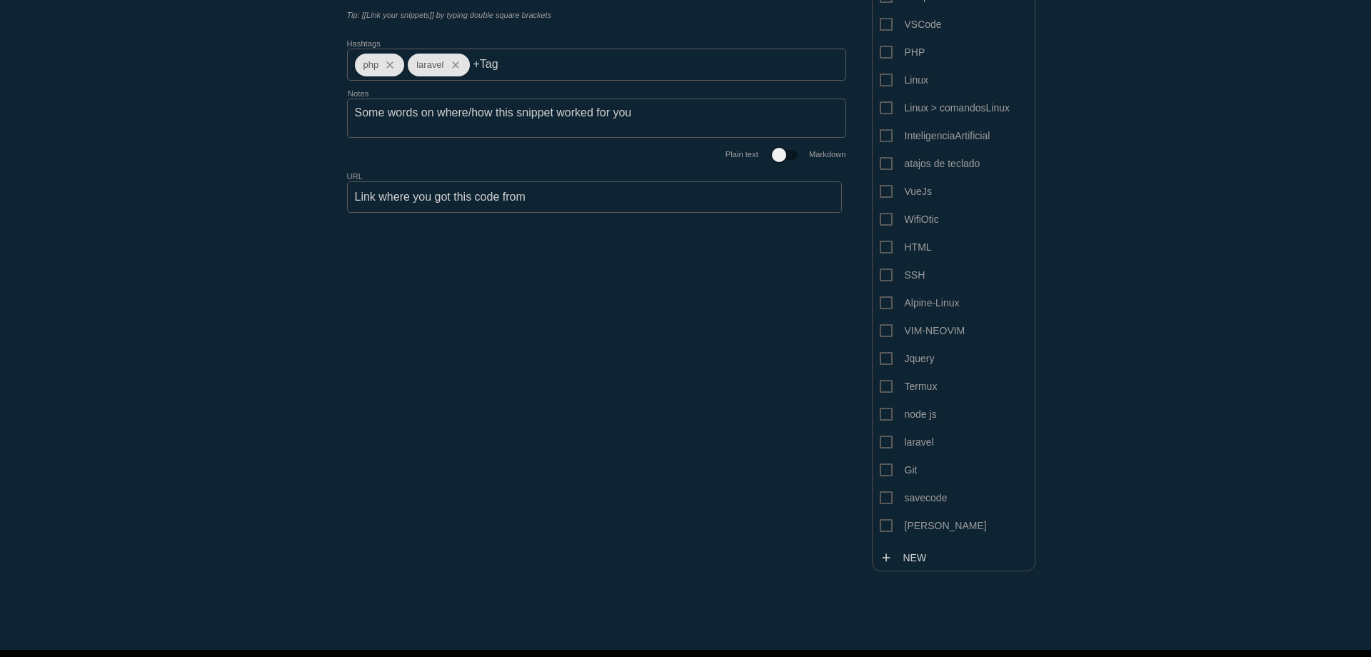
type input "program Promedio;"
click at [885, 522] on span "[PERSON_NAME]" at bounding box center [933, 526] width 107 height 18
click at [885, 522] on input "[PERSON_NAME]" at bounding box center [884, 521] width 9 height 9
checkbox input "true"
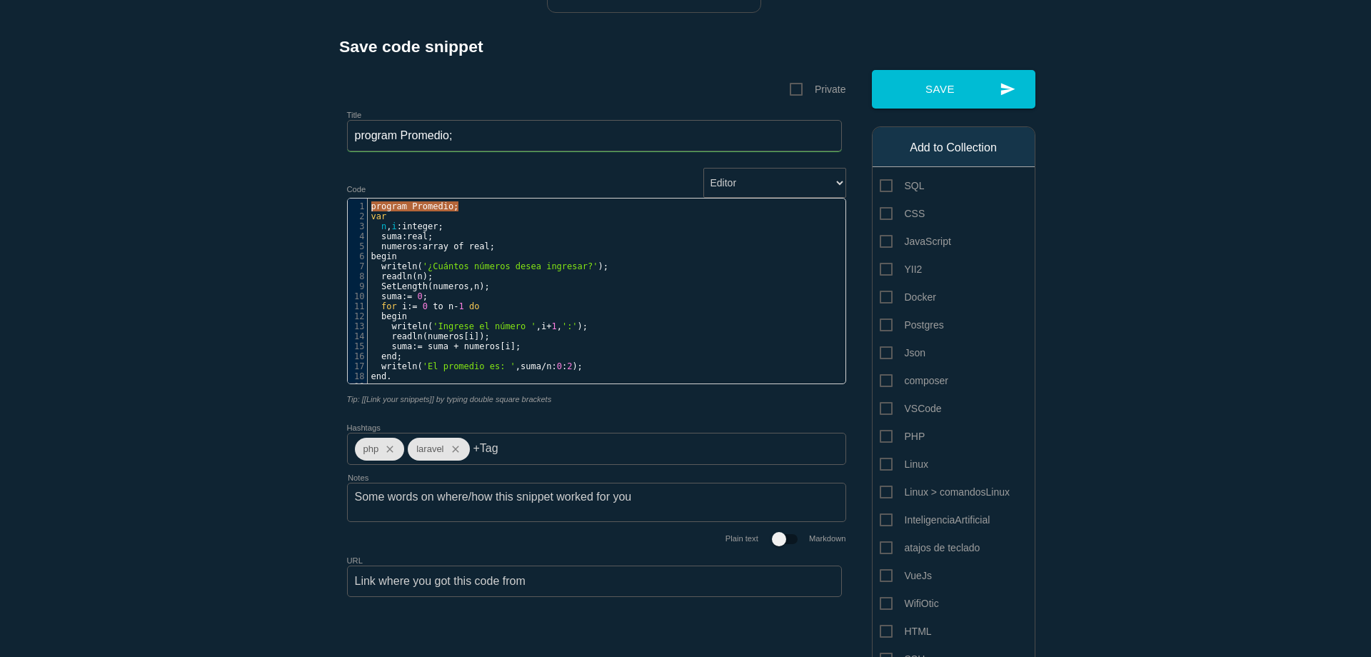
scroll to position [18, 0]
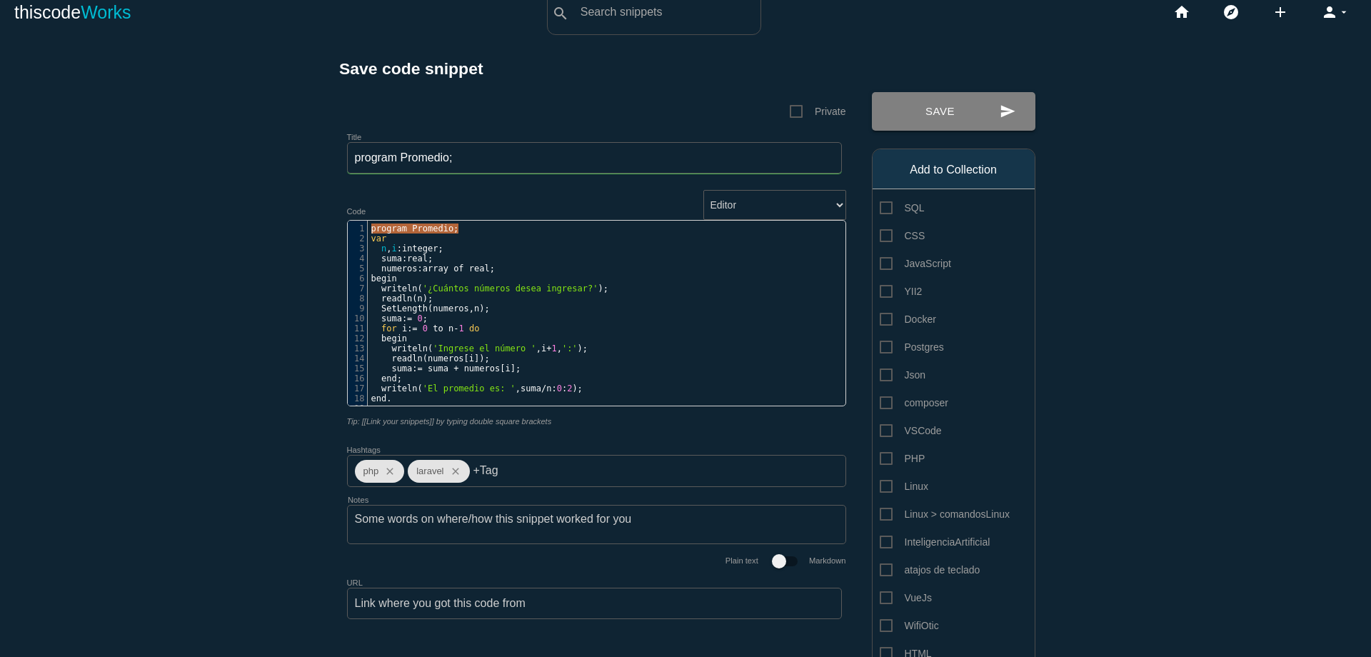
click at [952, 110] on button "send Save" at bounding box center [954, 111] width 164 height 39
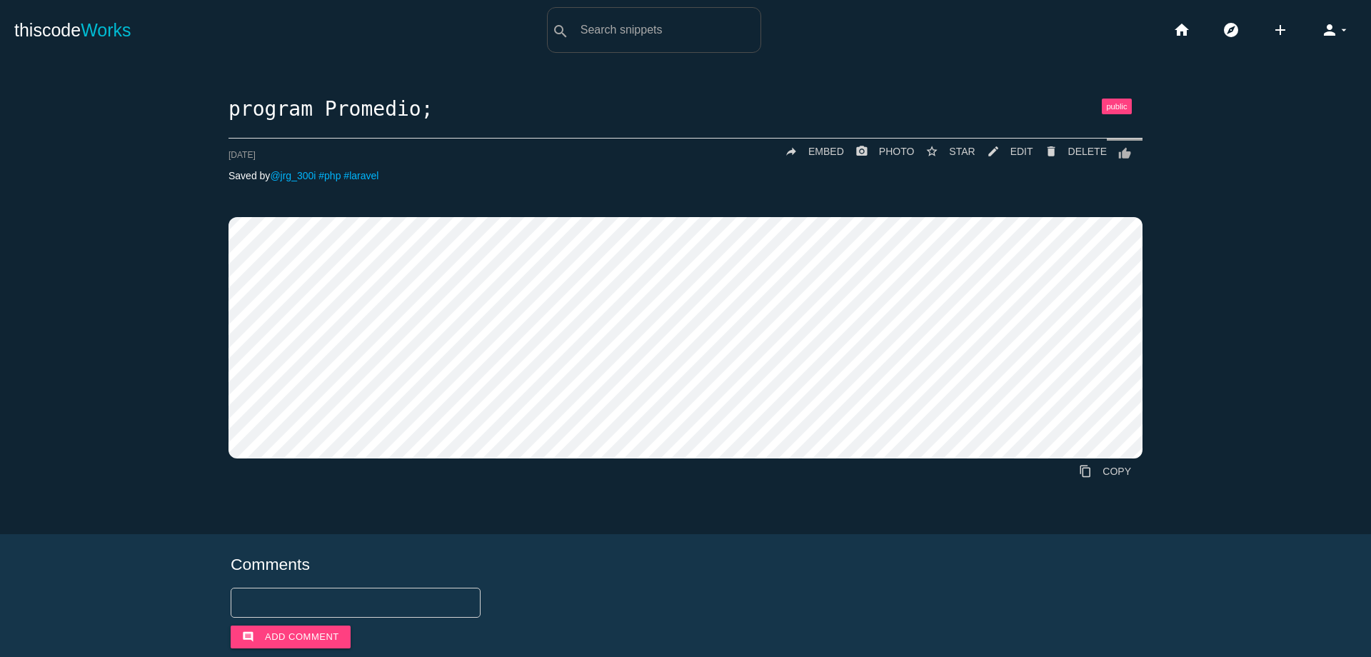
click at [1278, 31] on li "add code Snippet link Link" at bounding box center [1285, 30] width 49 height 46
click at [1272, 30] on icon "add" at bounding box center [1280, 30] width 17 height 46
click at [1307, 24] on link "code Snippet" at bounding box center [1311, 25] width 100 height 36
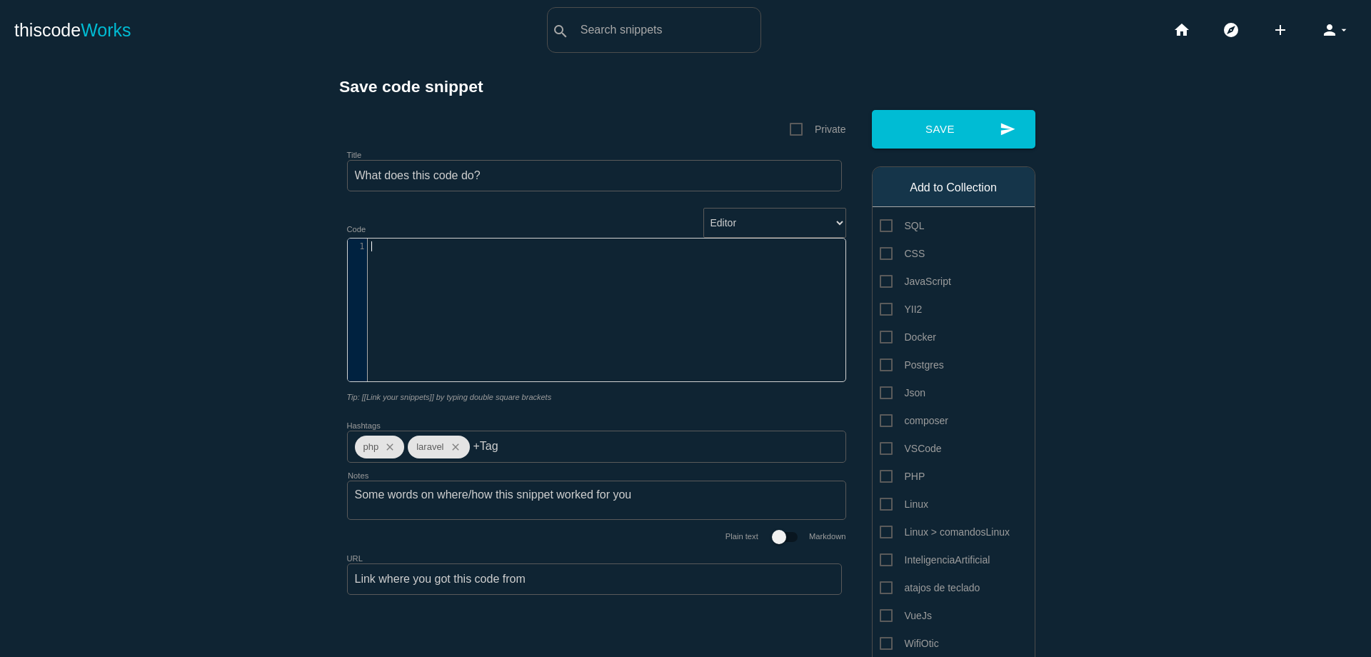
scroll to position [4, 0]
click at [613, 267] on div "​ x 1 ​" at bounding box center [607, 321] width 519 height 164
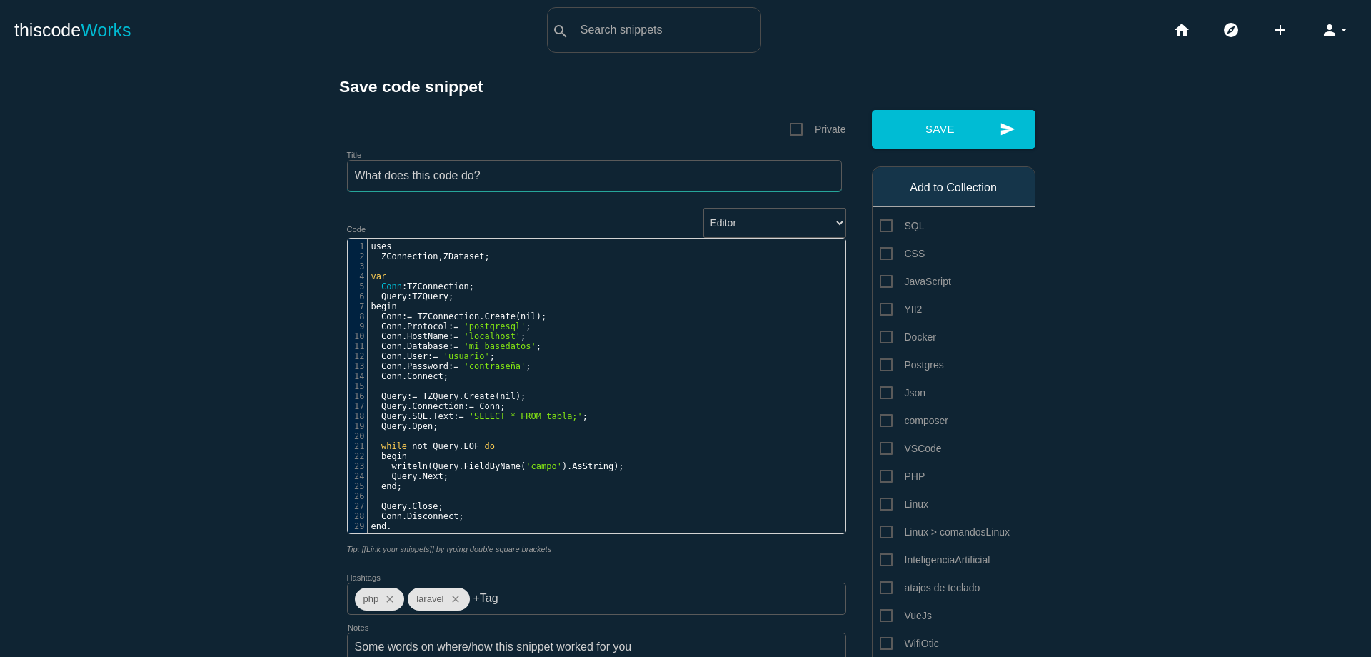
click at [541, 181] on input "Title" at bounding box center [594, 175] width 495 height 31
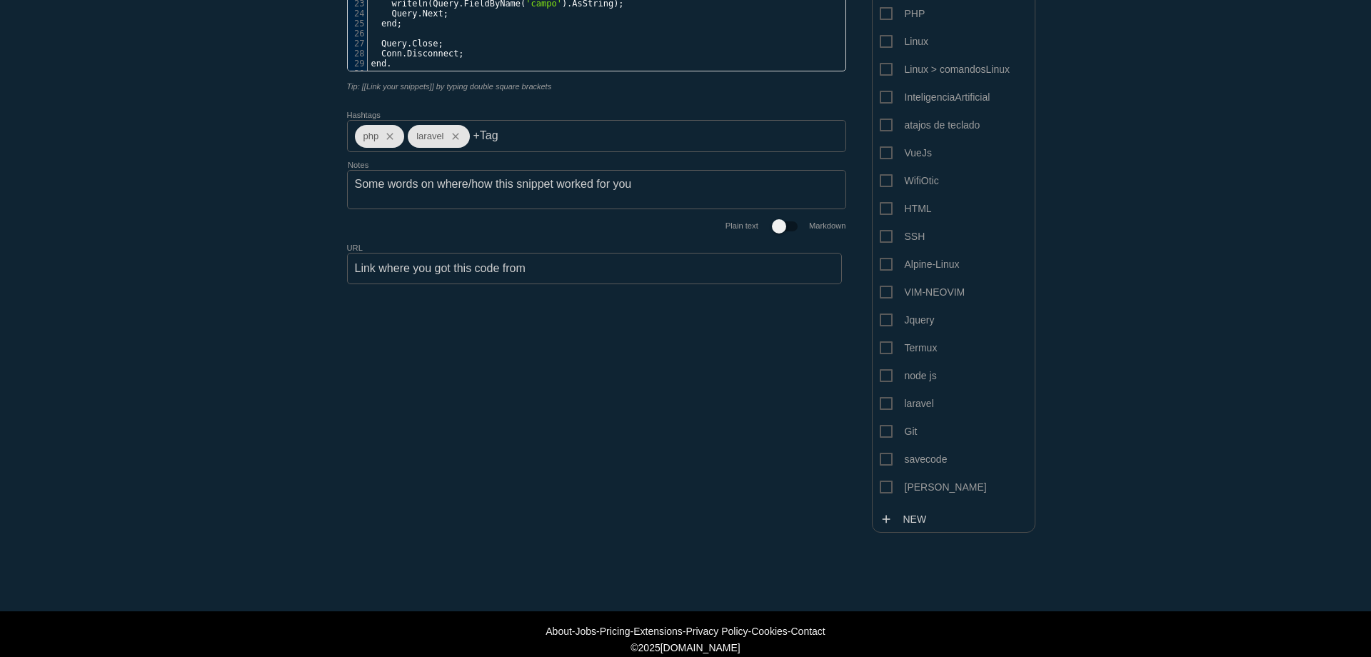
scroll to position [481, 0]
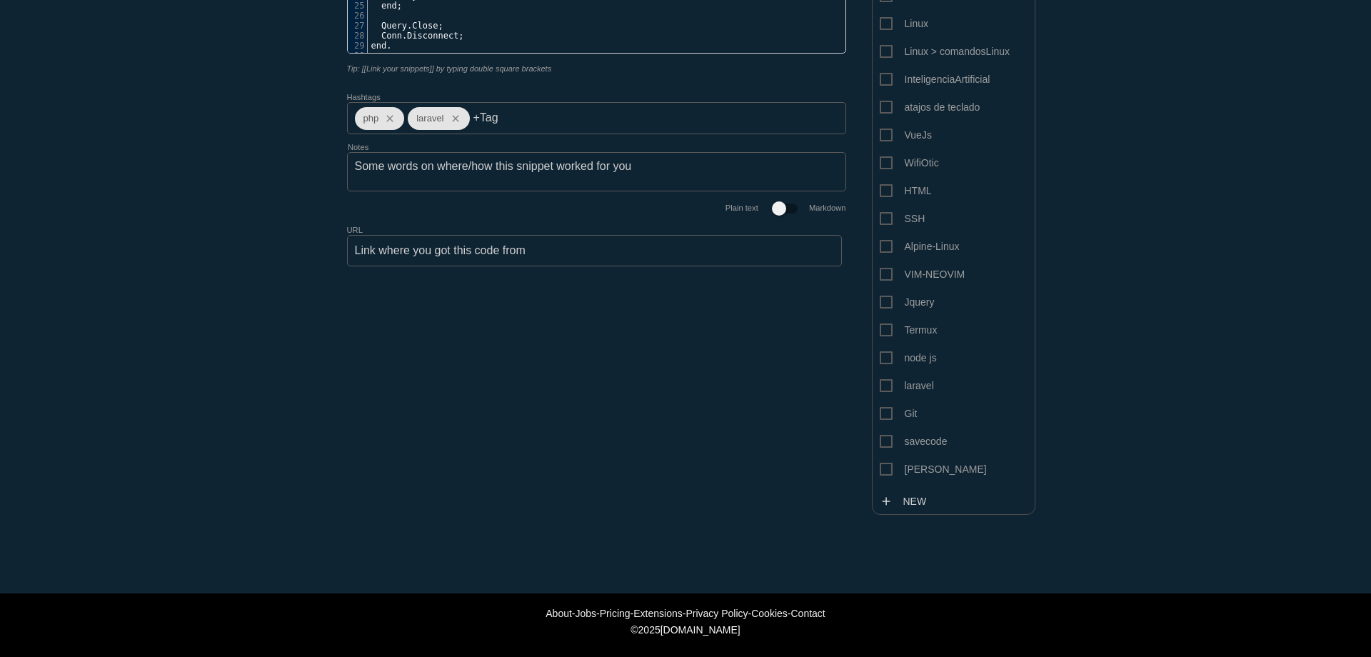
type input "ejemplo de conexion a bd postgres en pascal"
click at [890, 470] on span "[PERSON_NAME]" at bounding box center [933, 470] width 107 height 18
click at [889, 470] on input "[PERSON_NAME]" at bounding box center [884, 465] width 9 height 9
checkbox input "true"
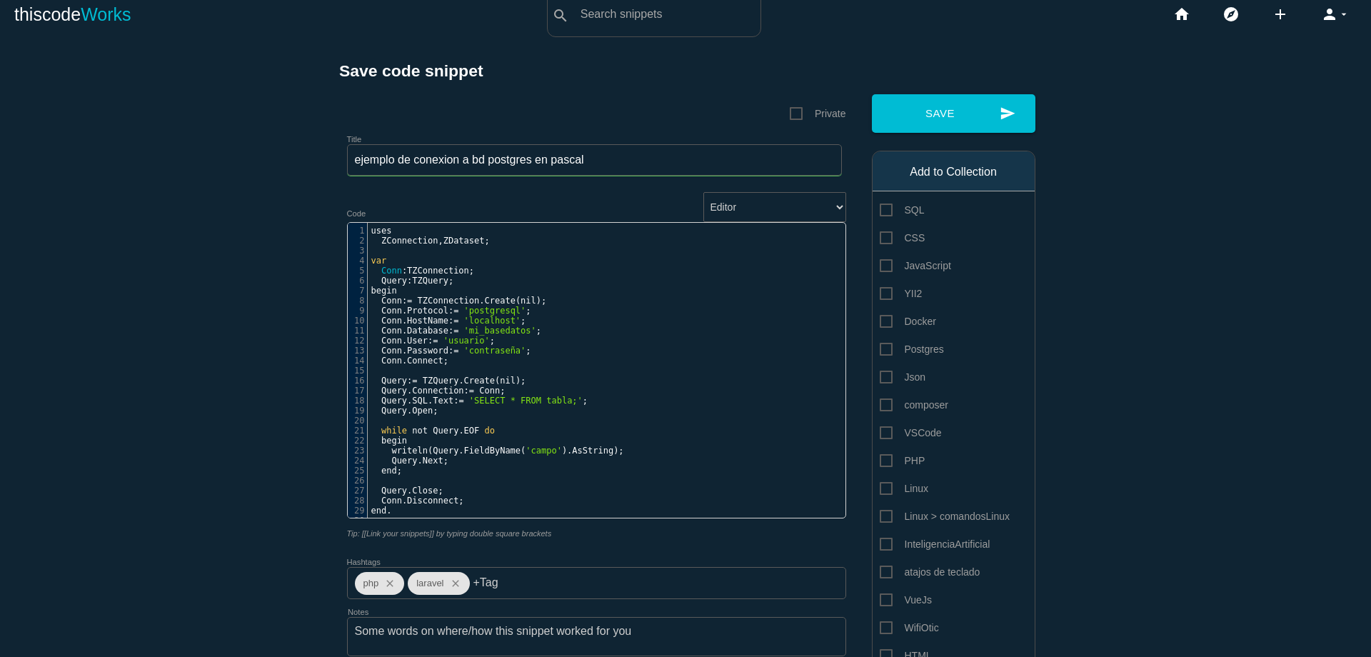
scroll to position [0, 0]
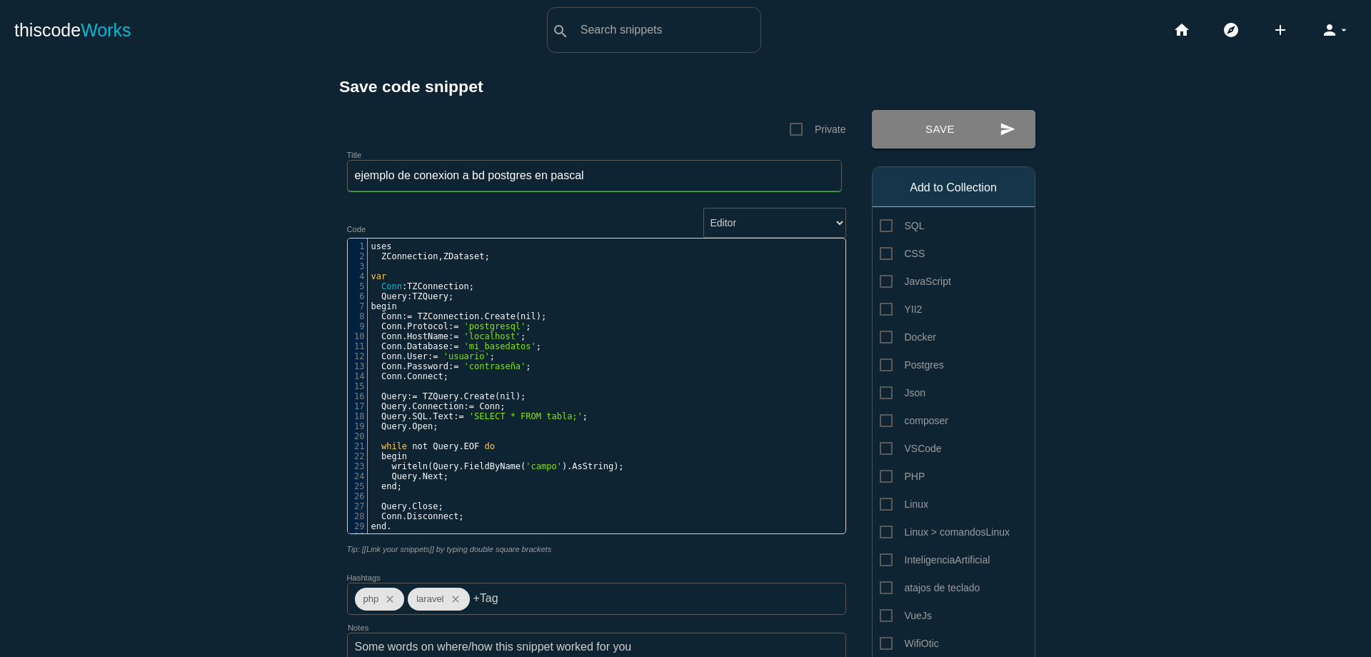
click at [983, 135] on button "send Save" at bounding box center [954, 129] width 164 height 39
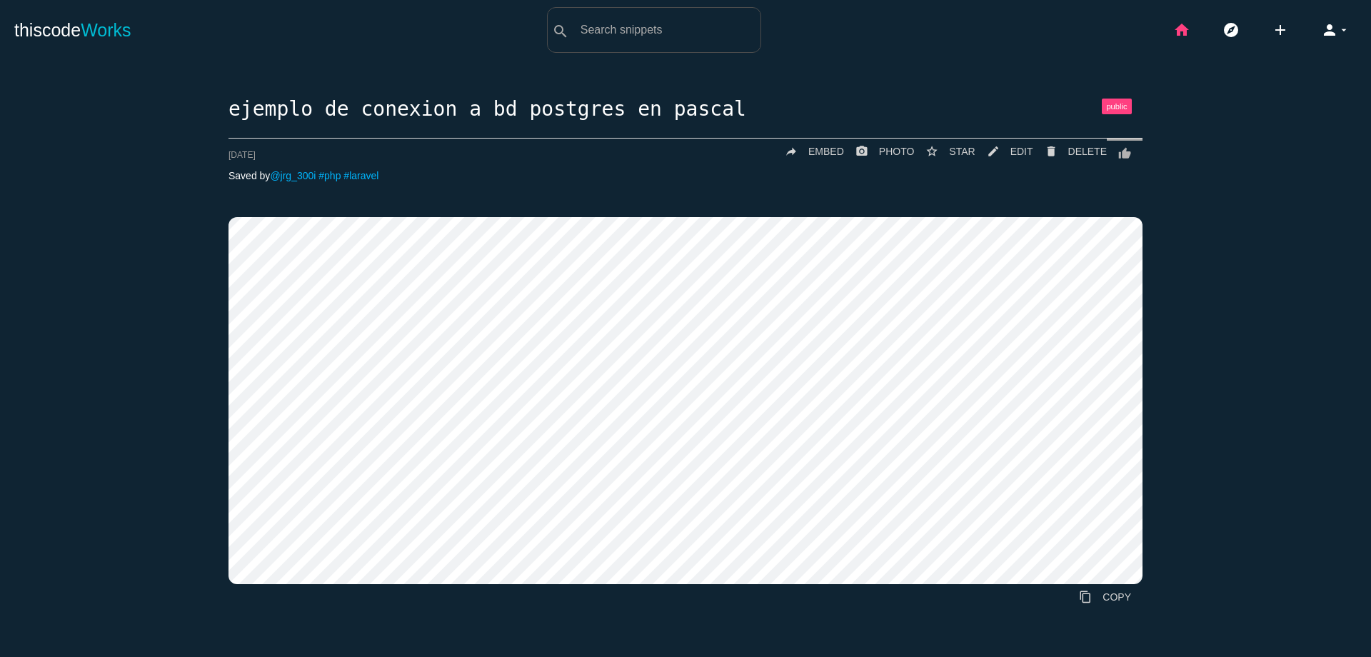
click at [1173, 34] on icon "home" at bounding box center [1181, 30] width 17 height 46
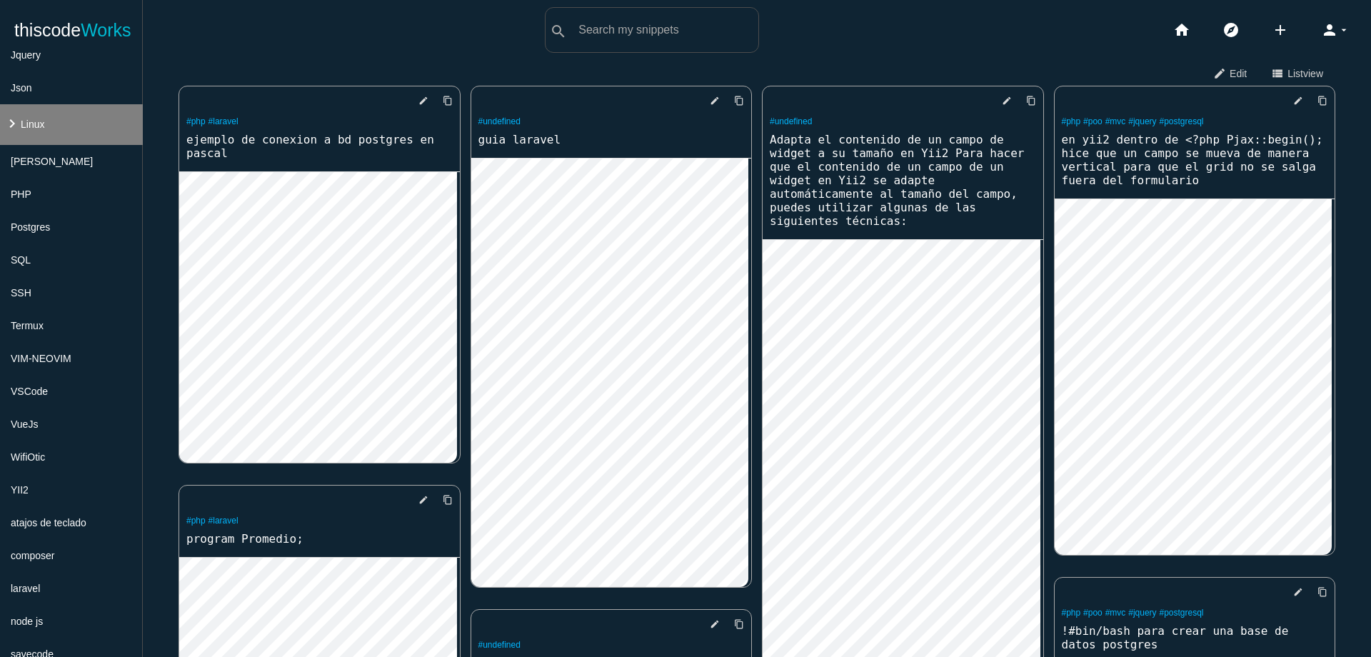
scroll to position [485, 0]
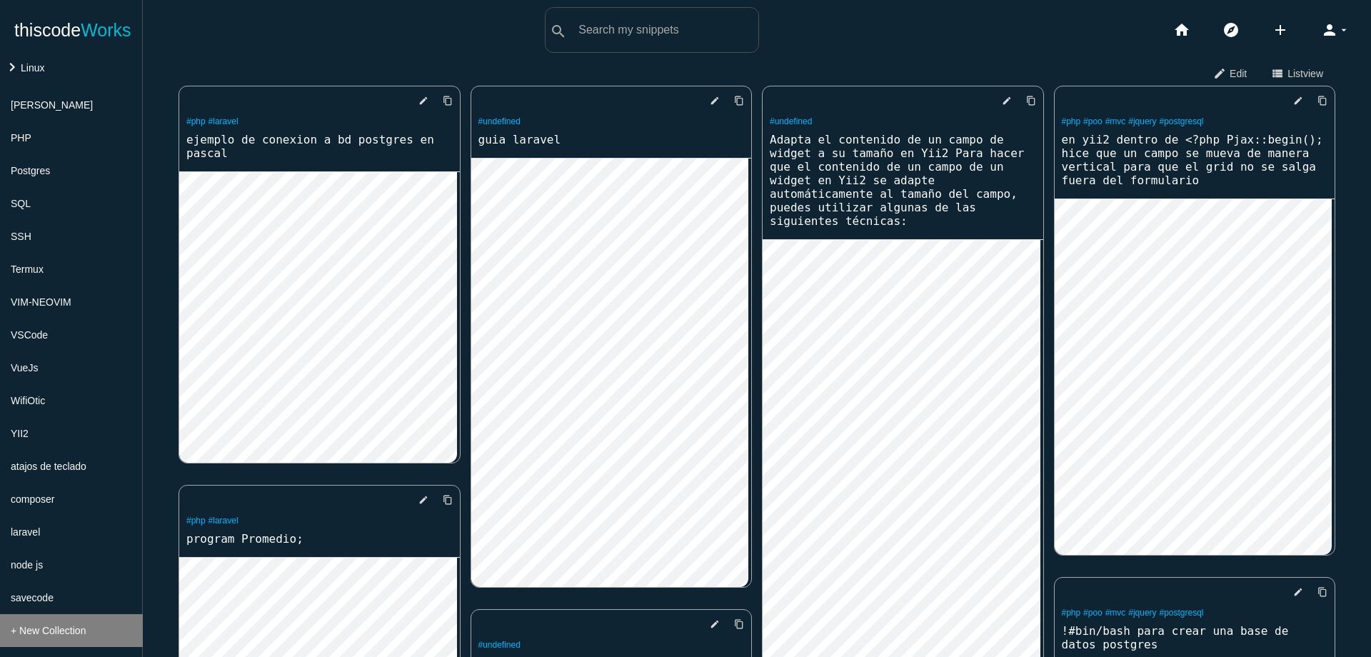
click at [101, 623] on li "+ New Collection" at bounding box center [71, 630] width 143 height 33
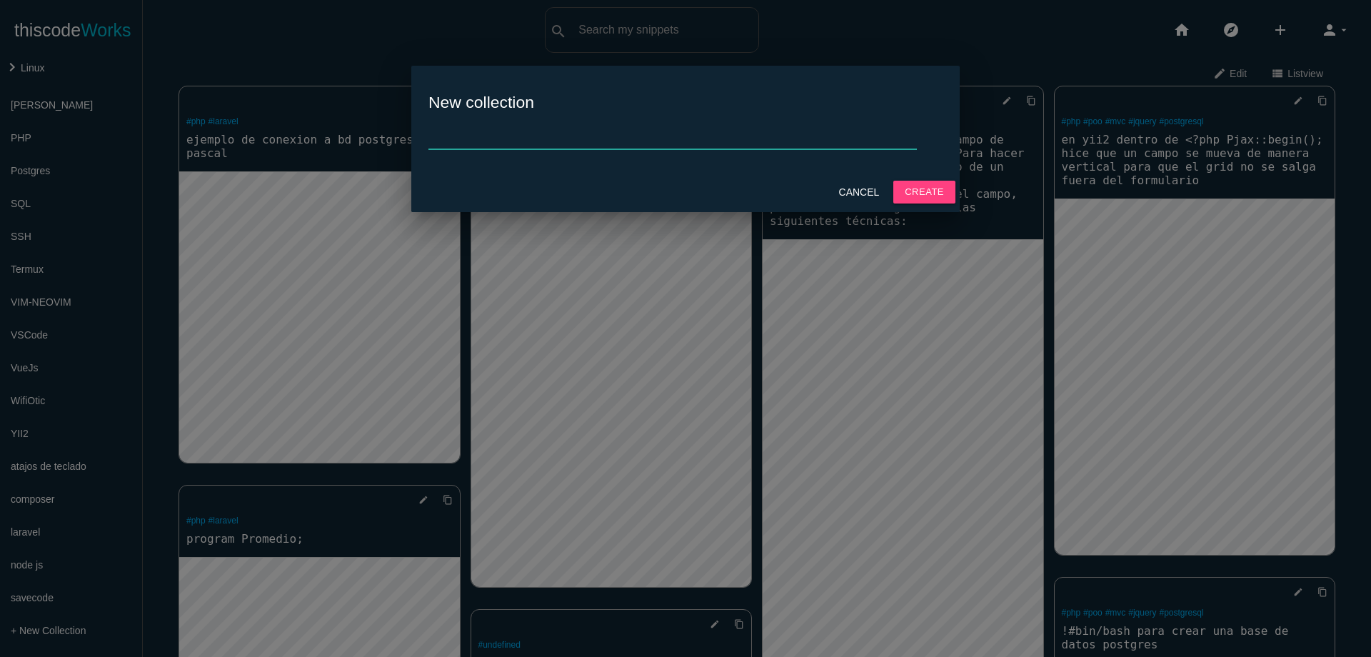
click at [623, 132] on input "text" at bounding box center [672, 134] width 488 height 31
type input "lenguaje C"
click at [913, 193] on button "Create" at bounding box center [924, 192] width 62 height 23
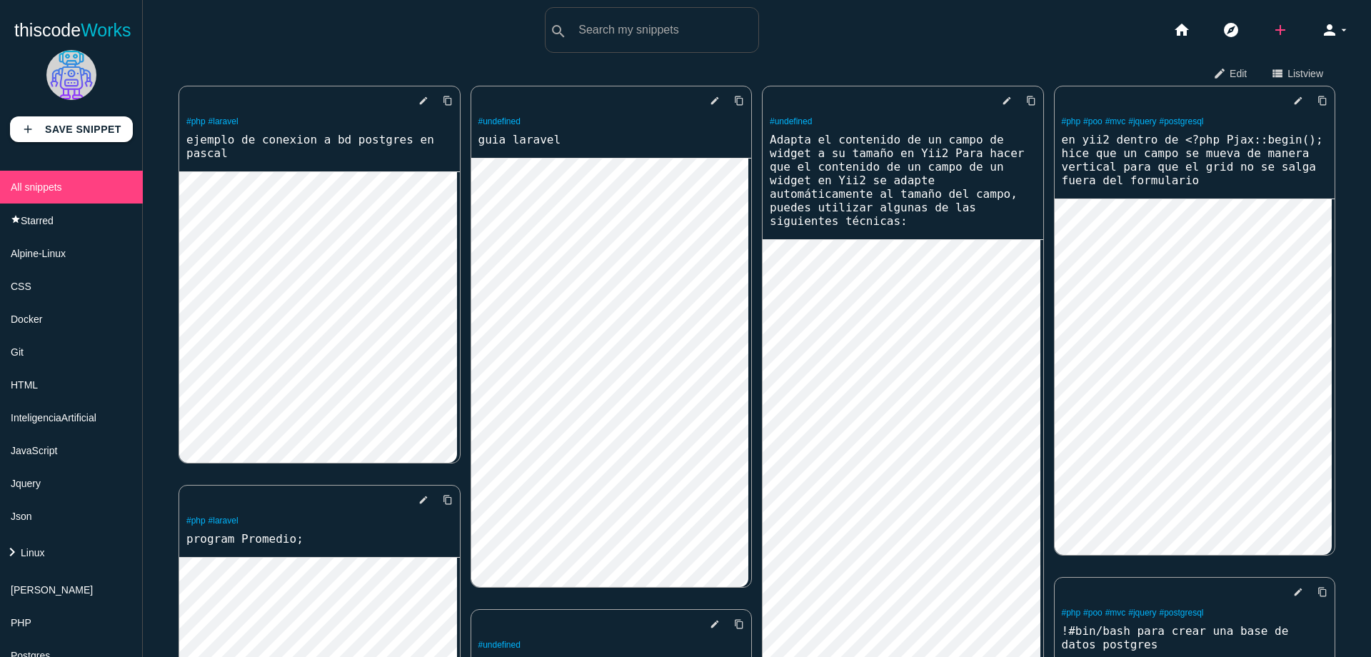
click at [1272, 39] on icon "add" at bounding box center [1280, 30] width 17 height 46
click at [1287, 24] on link "code Snippet" at bounding box center [1311, 25] width 100 height 36
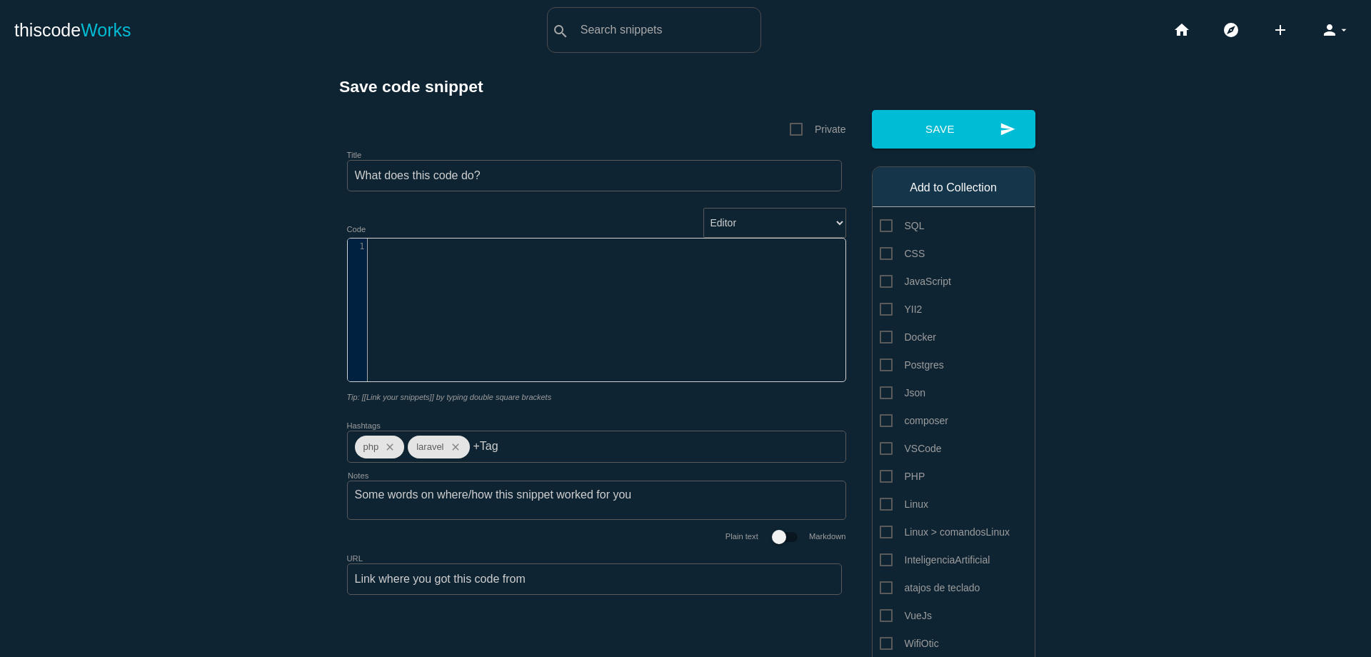
scroll to position [4, 0]
click at [530, 278] on div "​ x 1 ​" at bounding box center [607, 321] width 519 height 164
click at [368, 248] on pre "int main () {" at bounding box center [612, 246] width 488 height 10
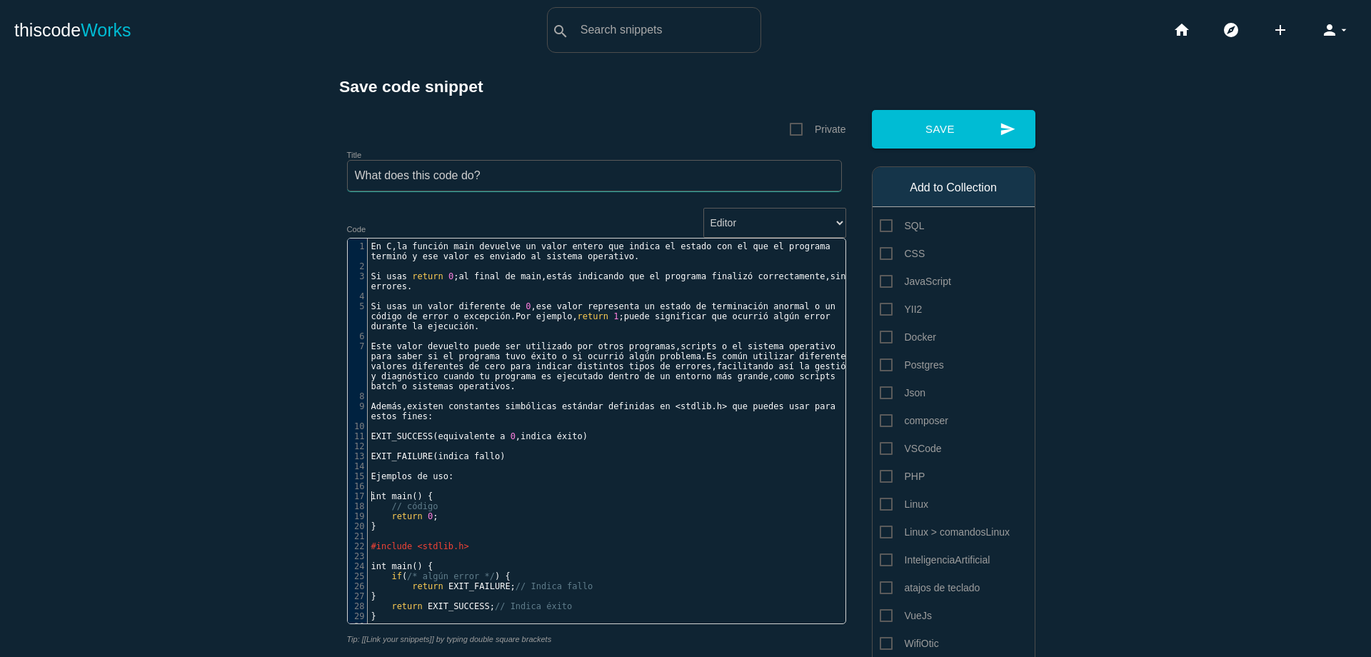
click at [509, 179] on input "Title" at bounding box center [594, 175] width 495 height 31
type input "l"
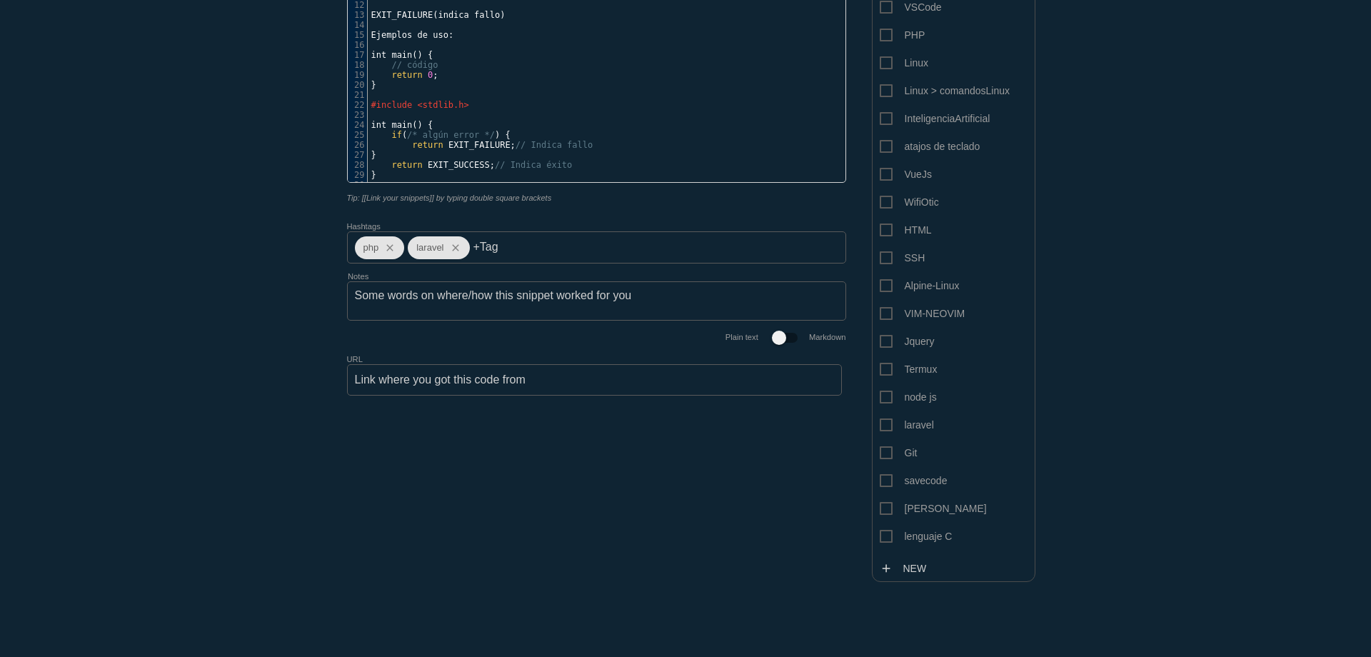
scroll to position [456, 0]
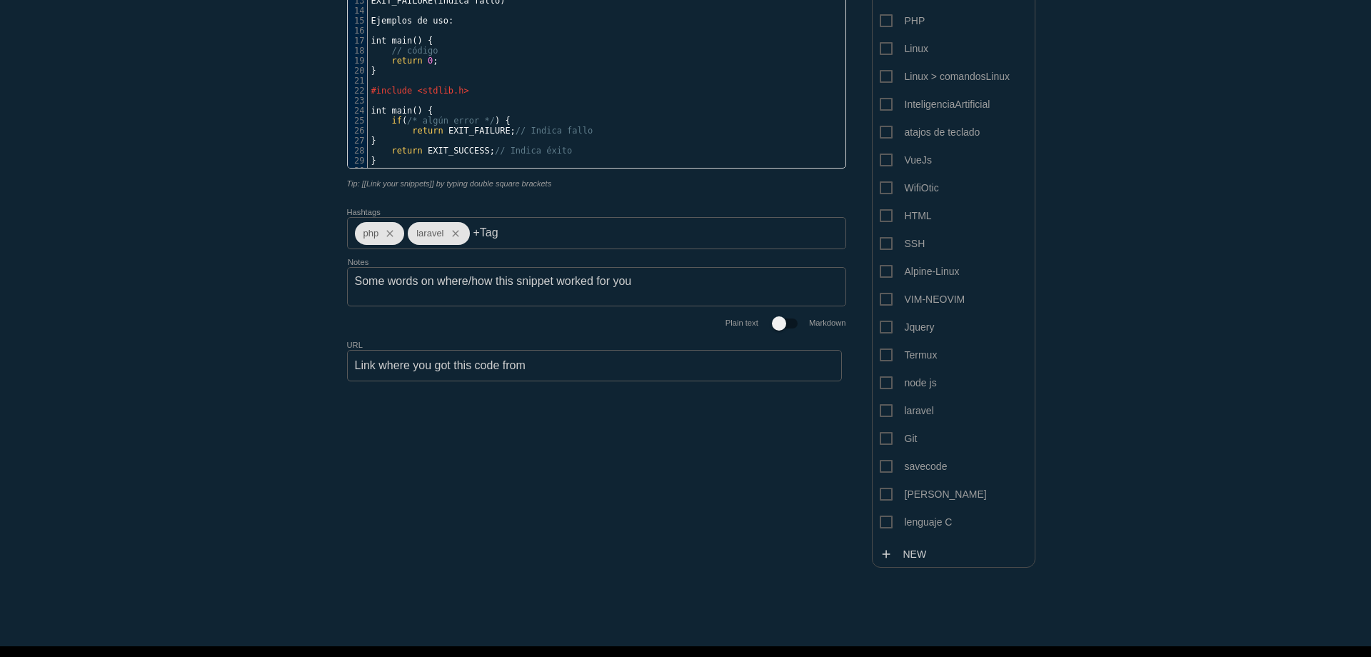
type input "la function in main en c"
click at [886, 521] on span "lenguaje C" at bounding box center [916, 522] width 73 height 18
click at [886, 521] on input "lenguaje C" at bounding box center [884, 517] width 9 height 9
checkbox input "true"
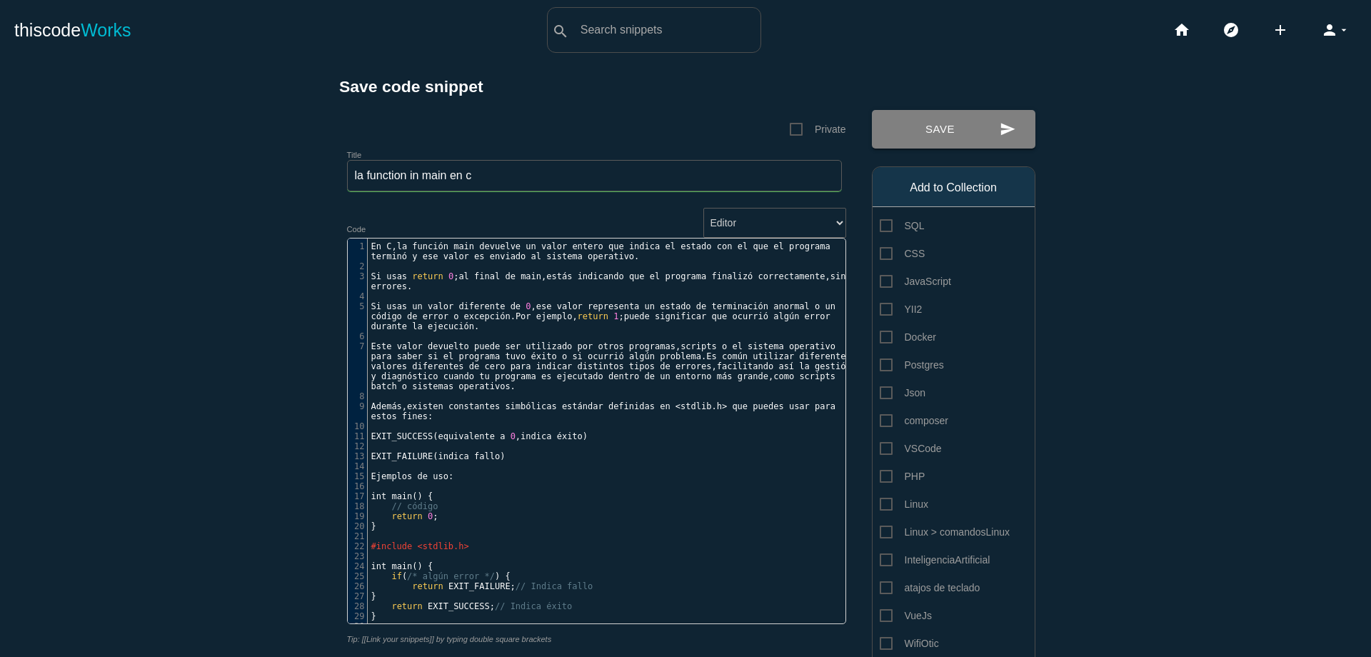
click at [908, 134] on button "send Save" at bounding box center [954, 129] width 164 height 39
